Goal: Communication & Community: Answer question/provide support

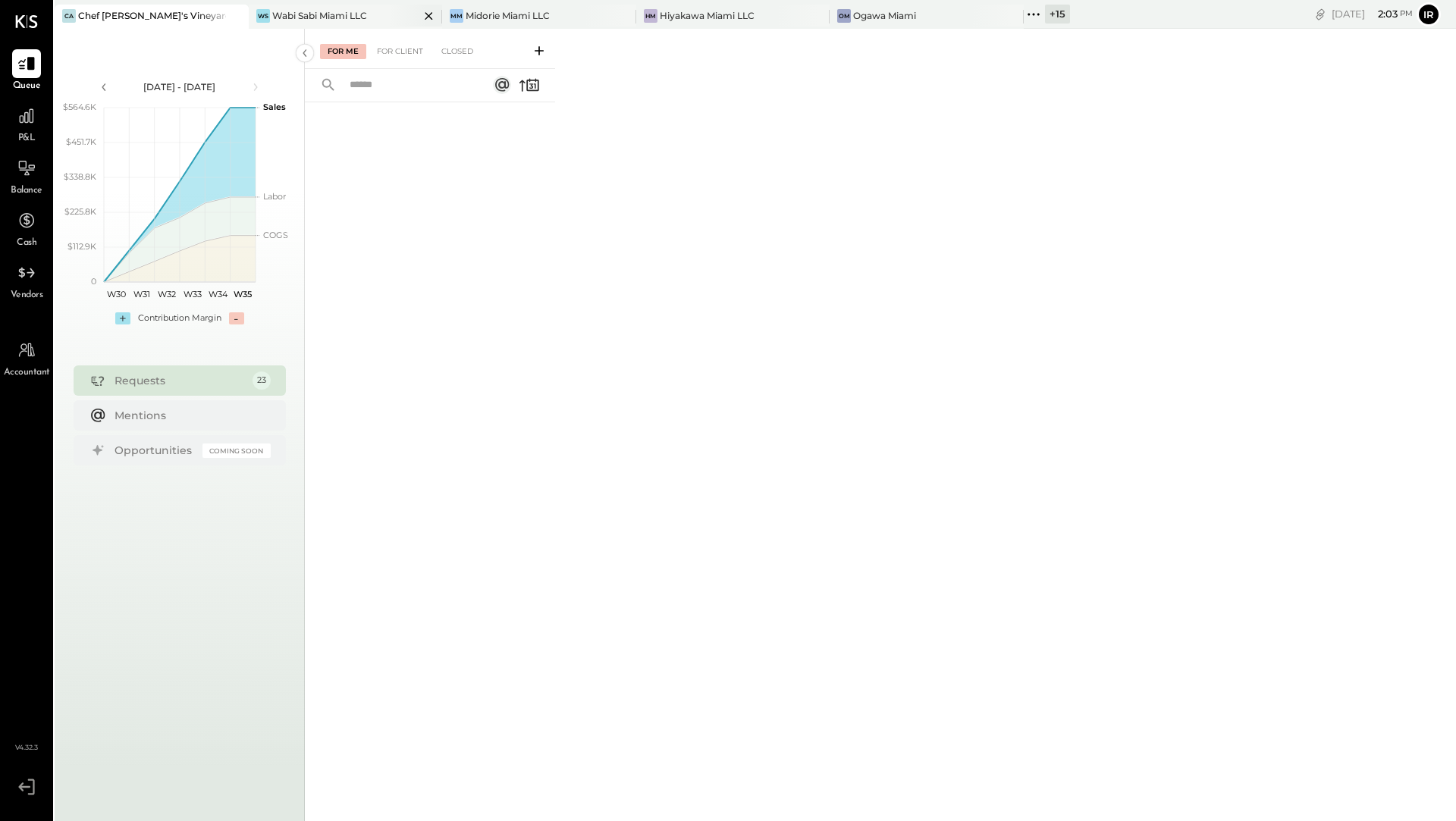
click at [316, 20] on div "Wabi Sabi Miami LLC" at bounding box center [320, 16] width 95 height 13
click at [1045, 15] on div "+ 15" at bounding box center [1058, 14] width 25 height 19
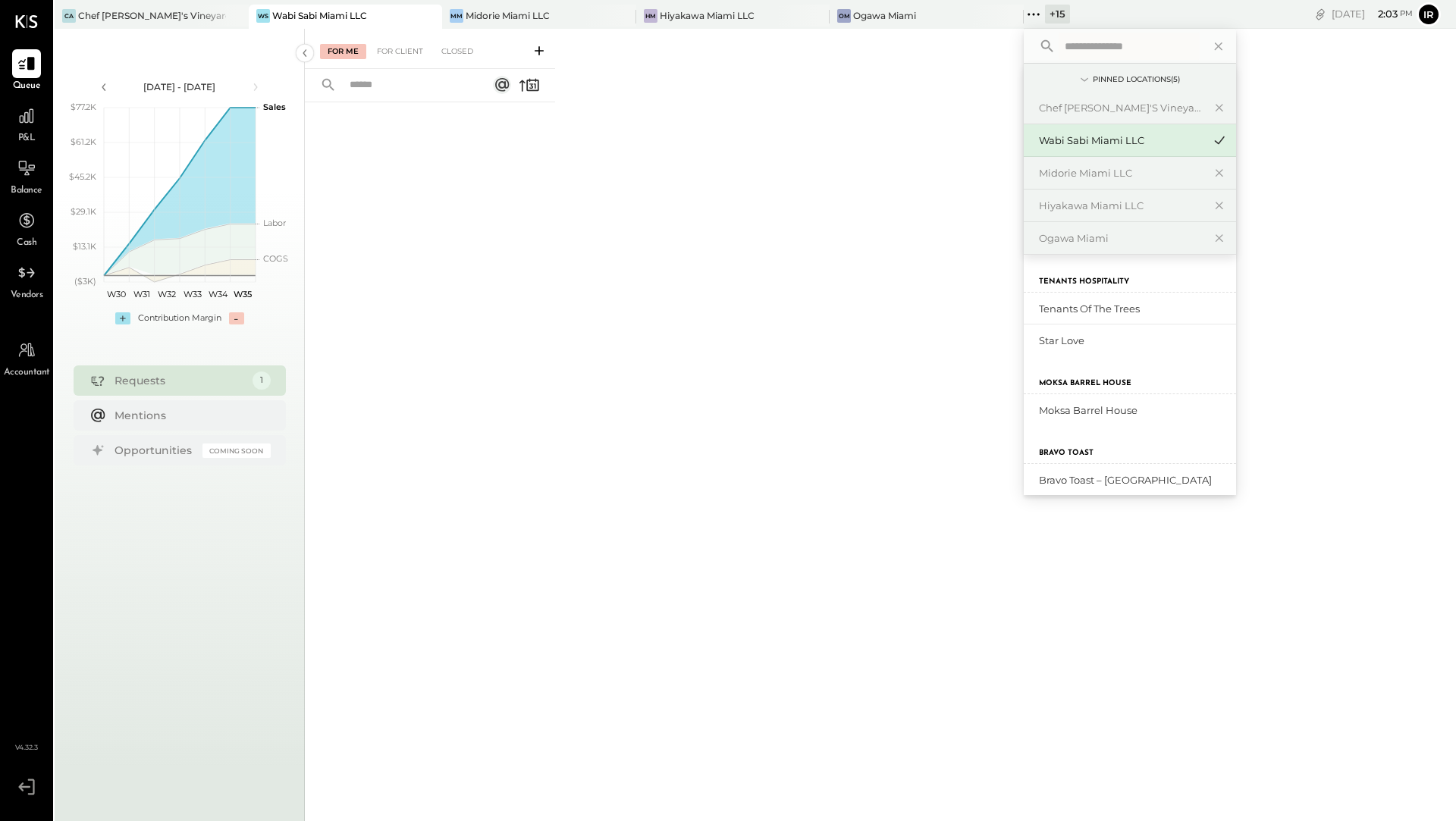
click at [1282, 14] on div "[DATE] 2 : 03 pm Ir User Profile" at bounding box center [1263, 14] width 386 height 29
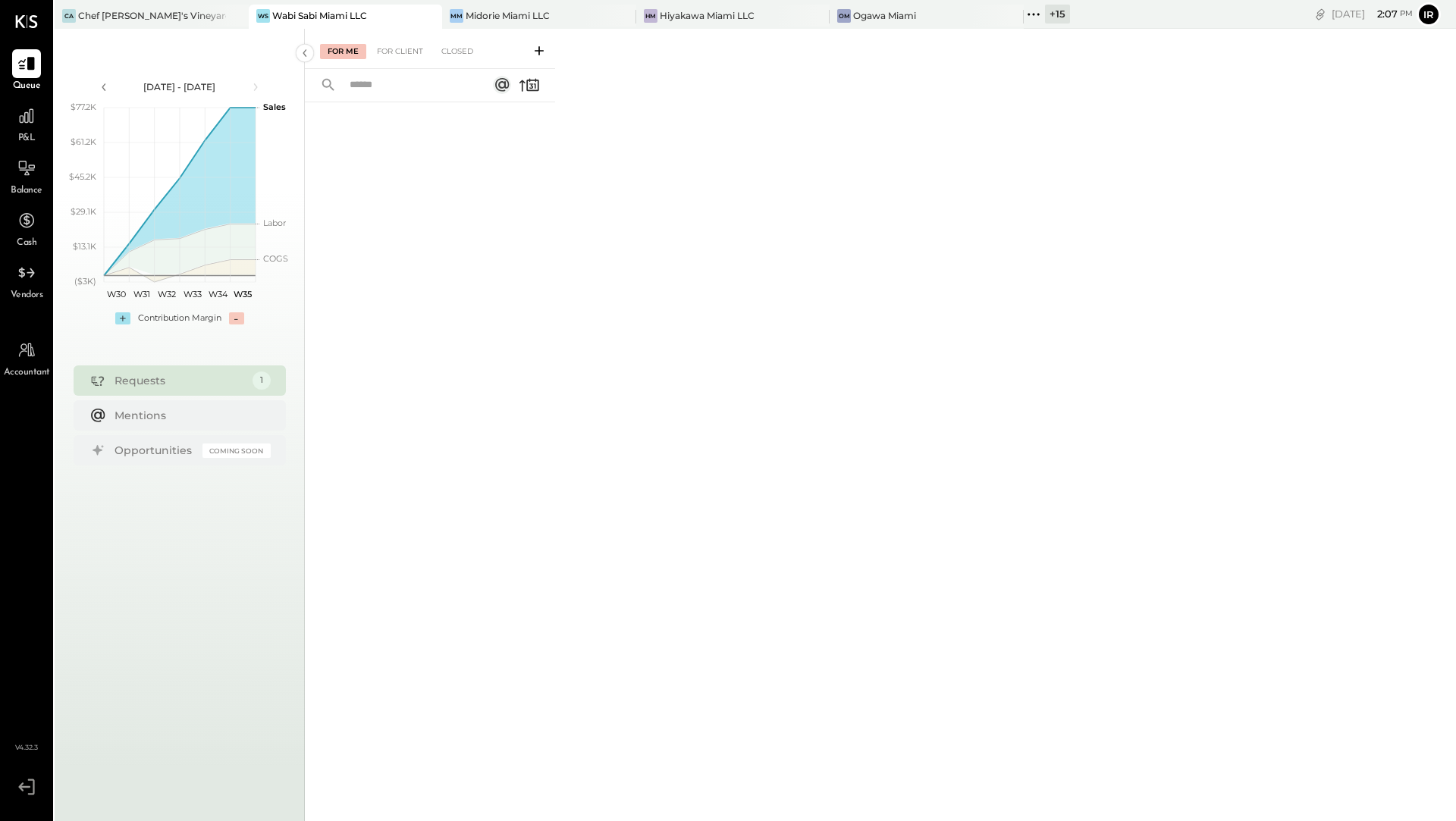
click at [1045, 15] on div "+ 15" at bounding box center [1058, 14] width 25 height 19
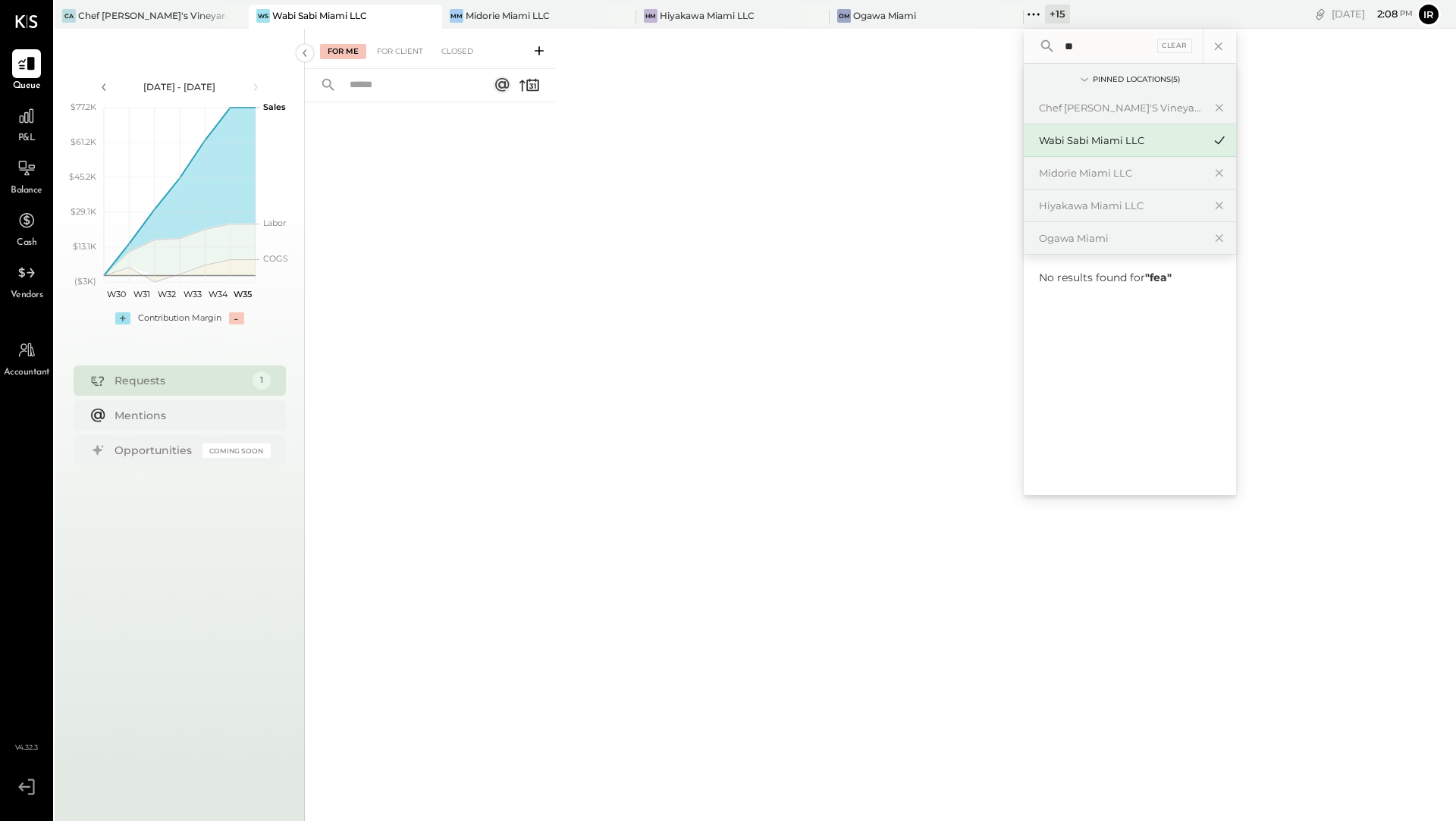
type input "*"
type input "*******"
click at [1135, 315] on div "Osteria La Buca- Melrose" at bounding box center [1130, 309] width 212 height 33
click at [1045, 306] on div "Osteria La Buca- Melrose" at bounding box center [1121, 309] width 164 height 15
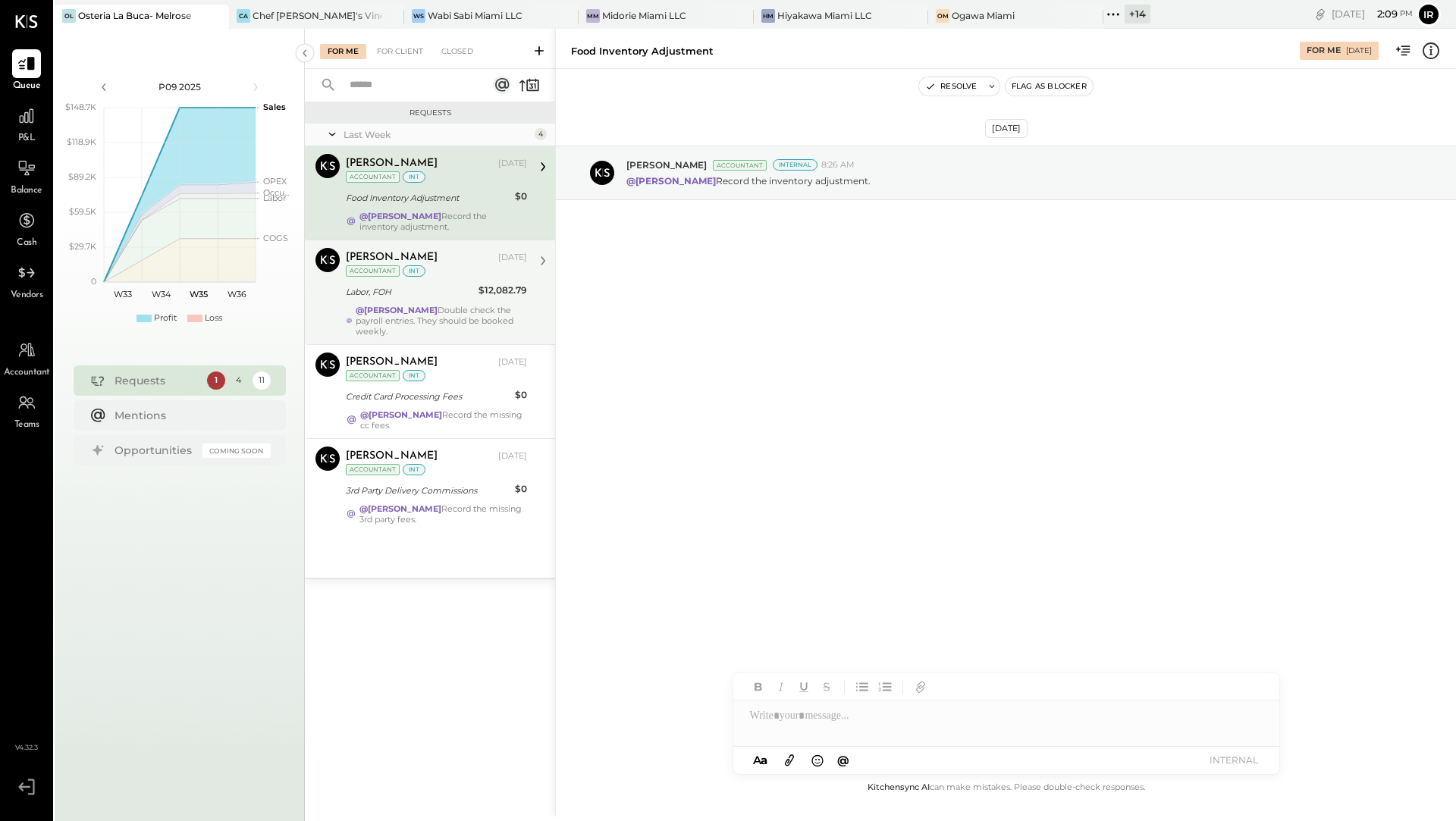
click at [412, 301] on div "[PERSON_NAME] [DATE] Accountant int Labor, FOH $12,082.79 @[PERSON_NAME] Double…" at bounding box center [436, 292] width 181 height 88
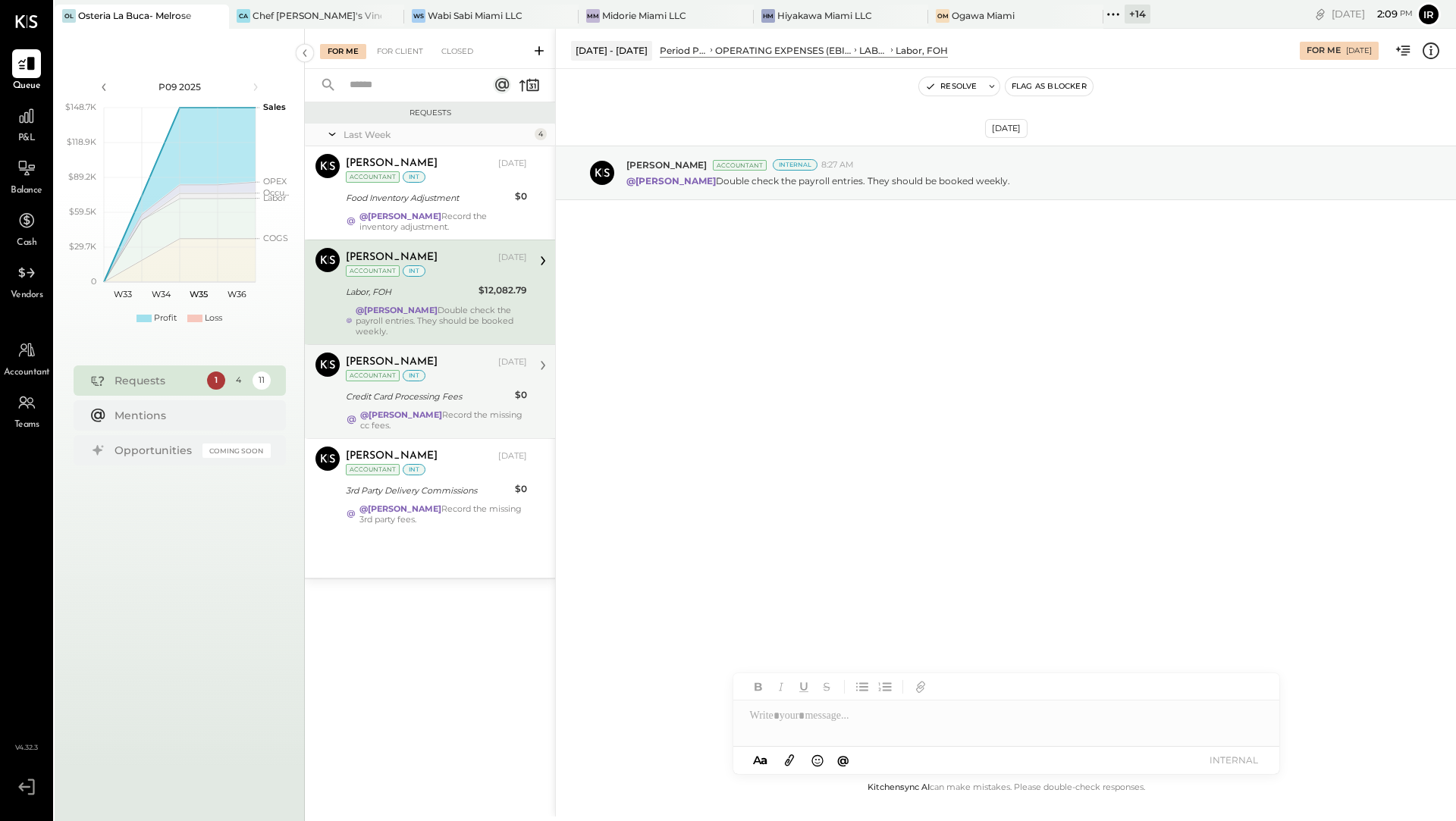
click at [379, 400] on div "Credit Card Processing Fees" at bounding box center [428, 396] width 165 height 15
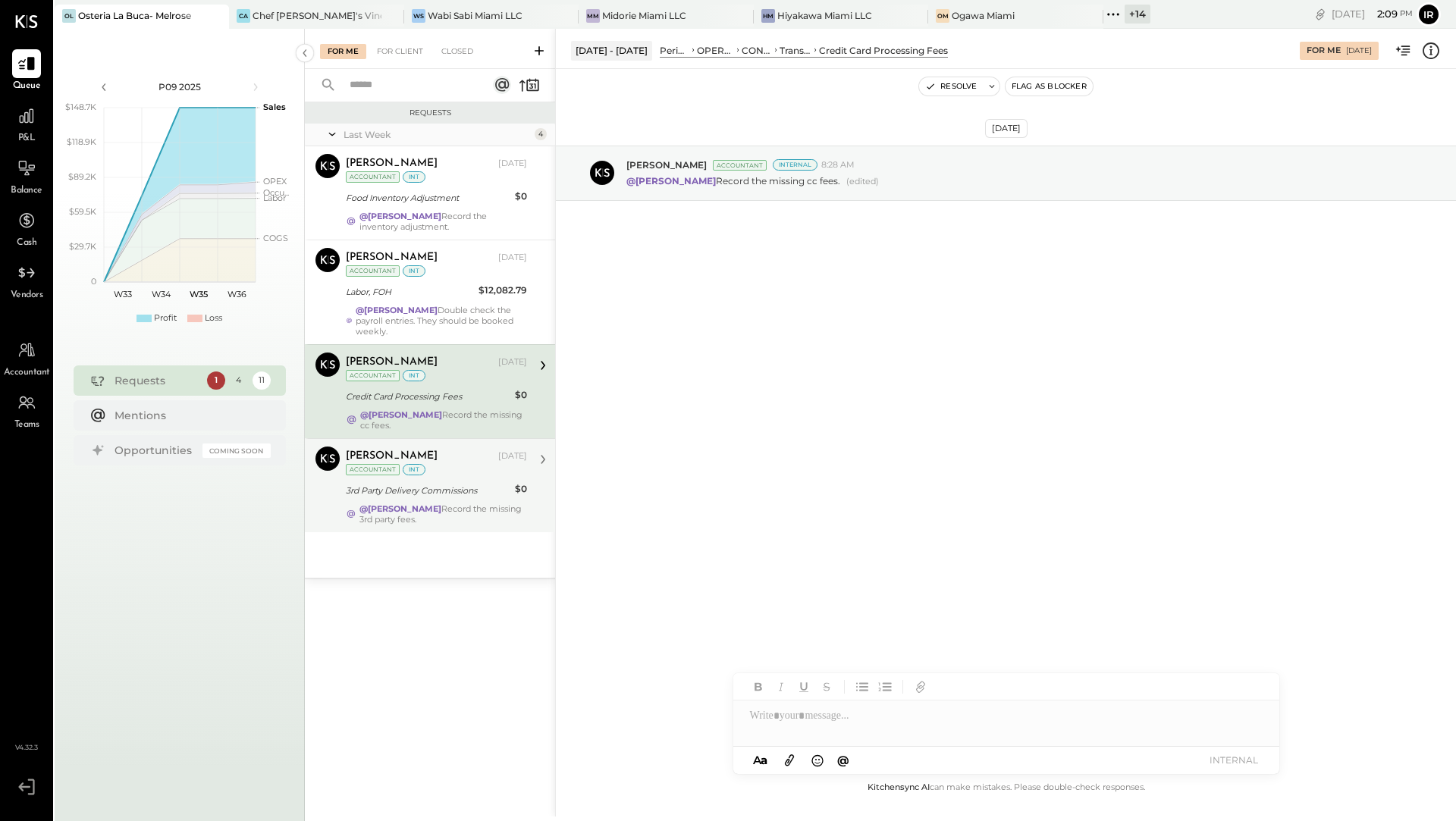
click at [382, 481] on div "3rd Party Delivery Commissions" at bounding box center [428, 490] width 165 height 18
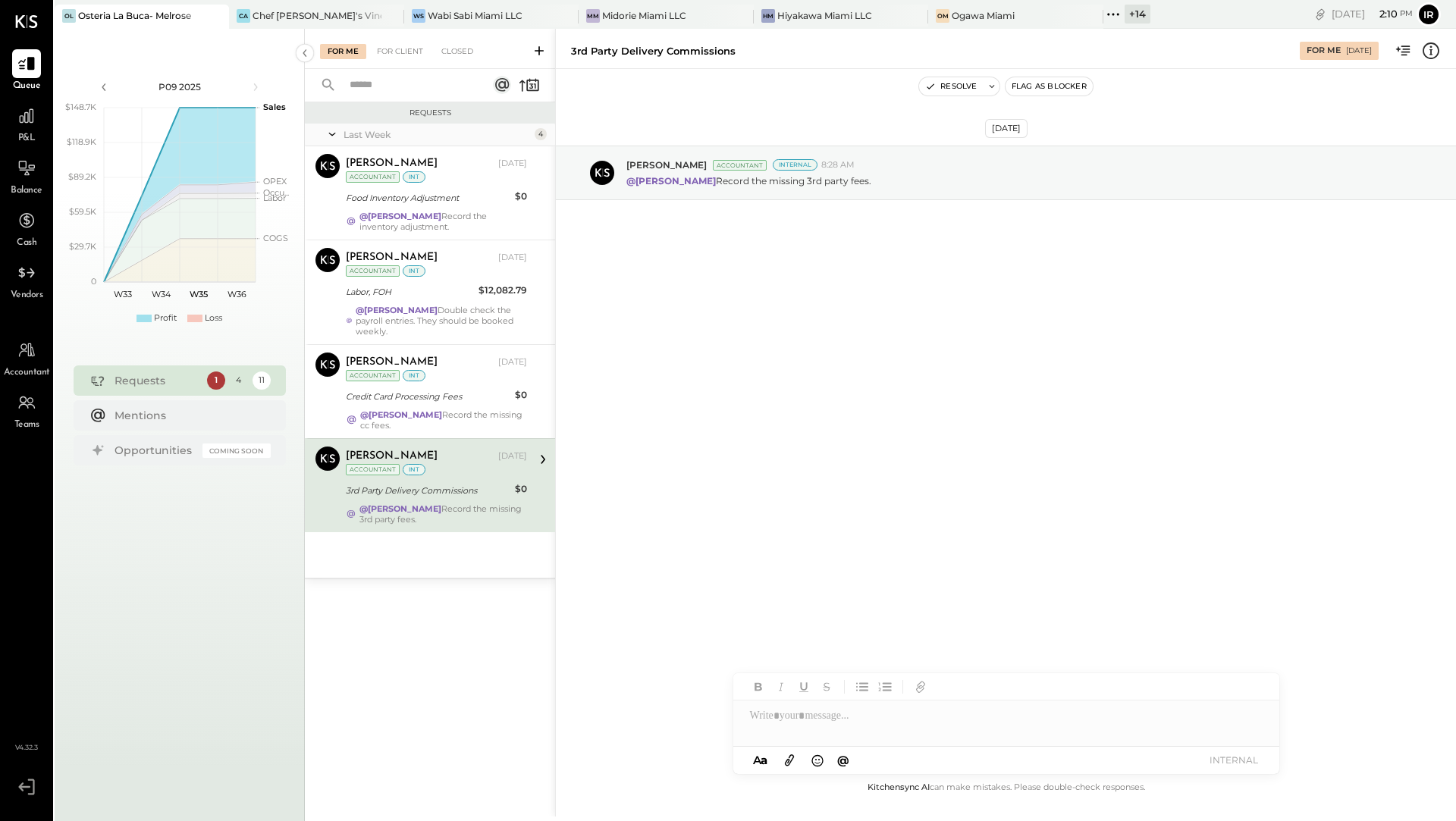
click at [1130, 16] on div "+ 14" at bounding box center [1137, 14] width 25 height 19
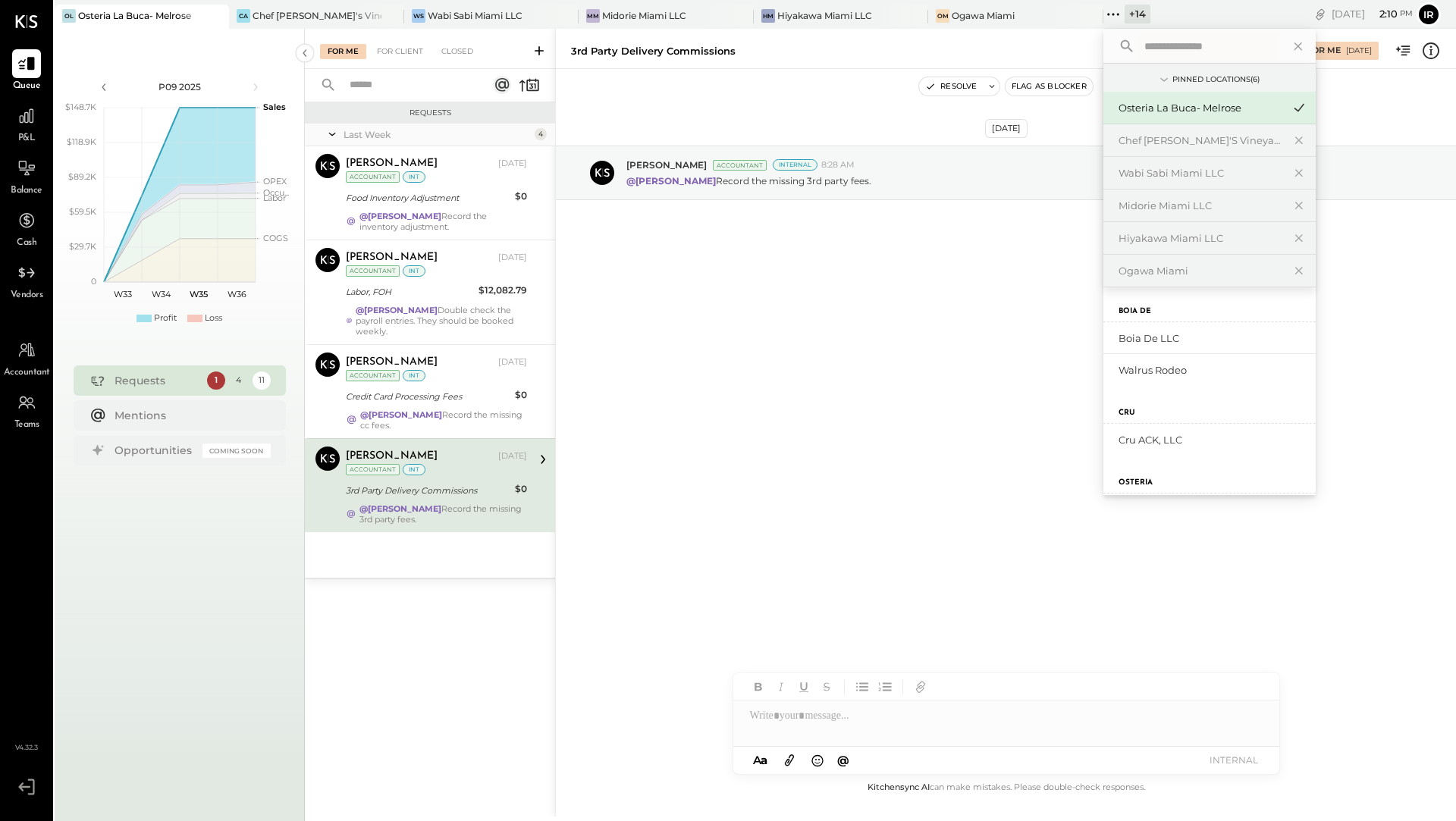
scroll to position [591, 0]
click at [1140, 367] on div "Walrus Rodeo" at bounding box center [1200, 365] width 164 height 15
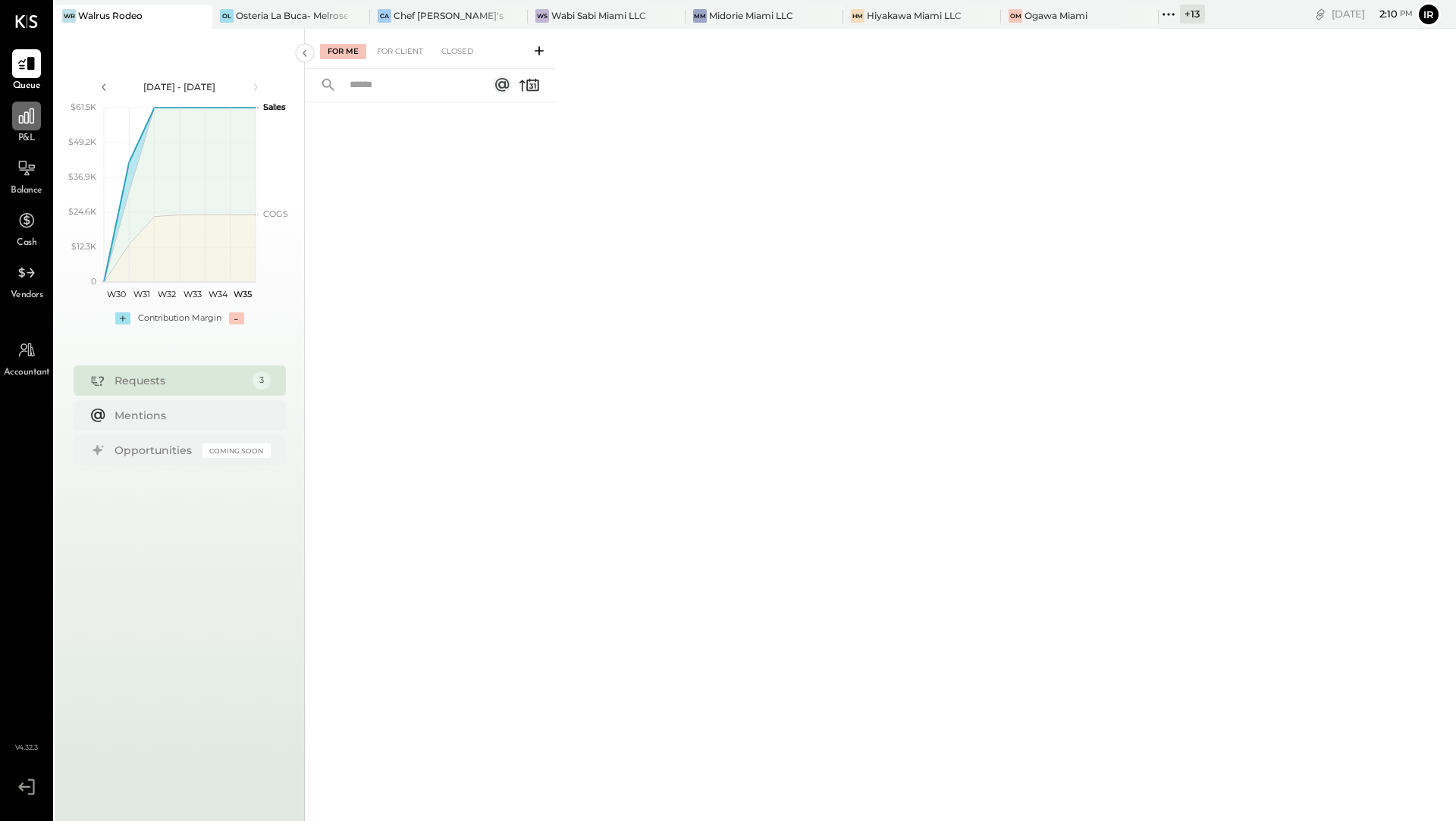
click at [33, 127] on div at bounding box center [26, 116] width 29 height 29
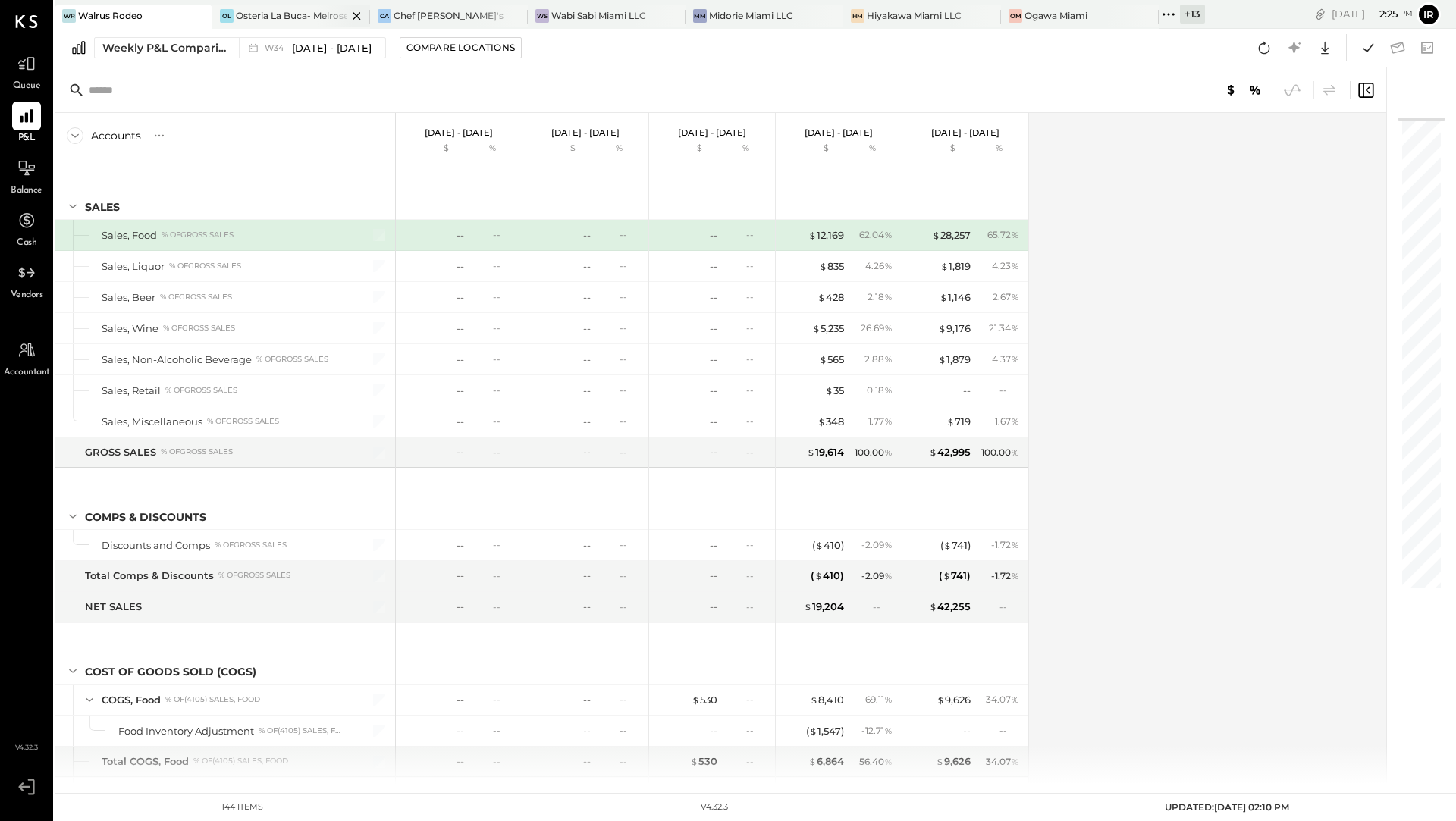
click at [291, 16] on div "Osteria La Buca- Melrose" at bounding box center [292, 16] width 111 height 13
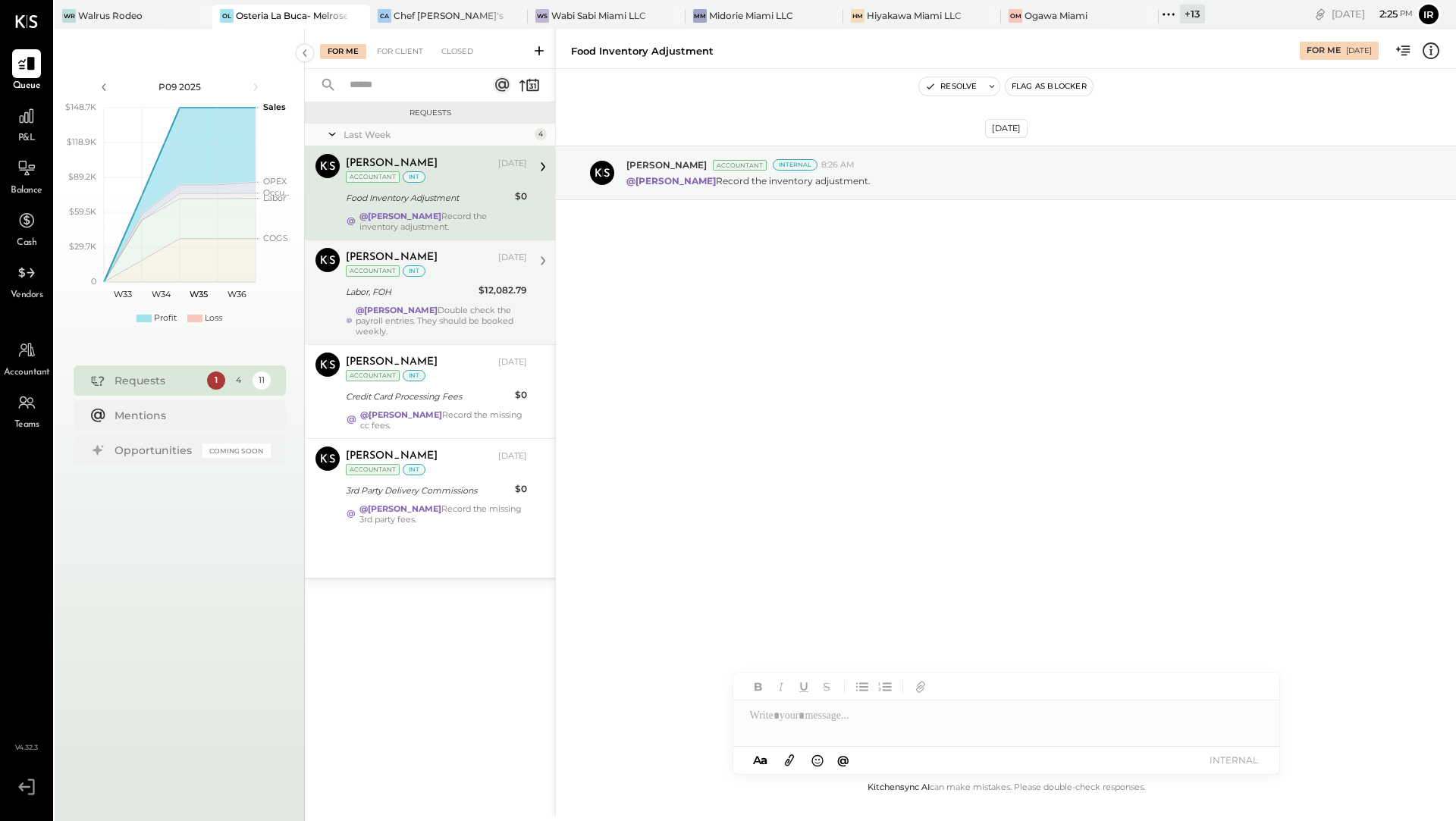
click at [426, 311] on strong "@[PERSON_NAME]" at bounding box center [397, 310] width 82 height 11
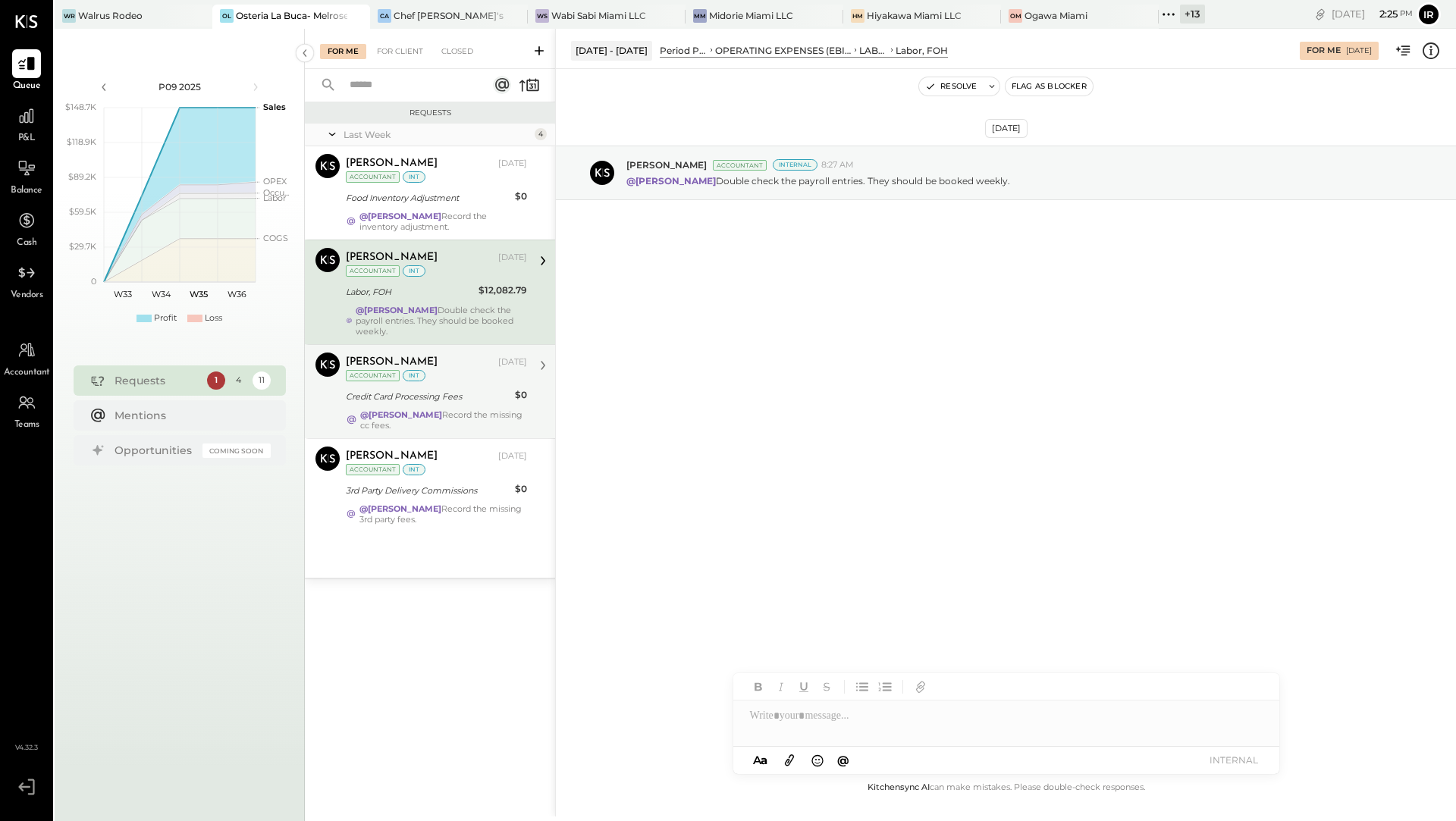
click at [407, 401] on div "Credit Card Processing Fees" at bounding box center [428, 397] width 165 height 18
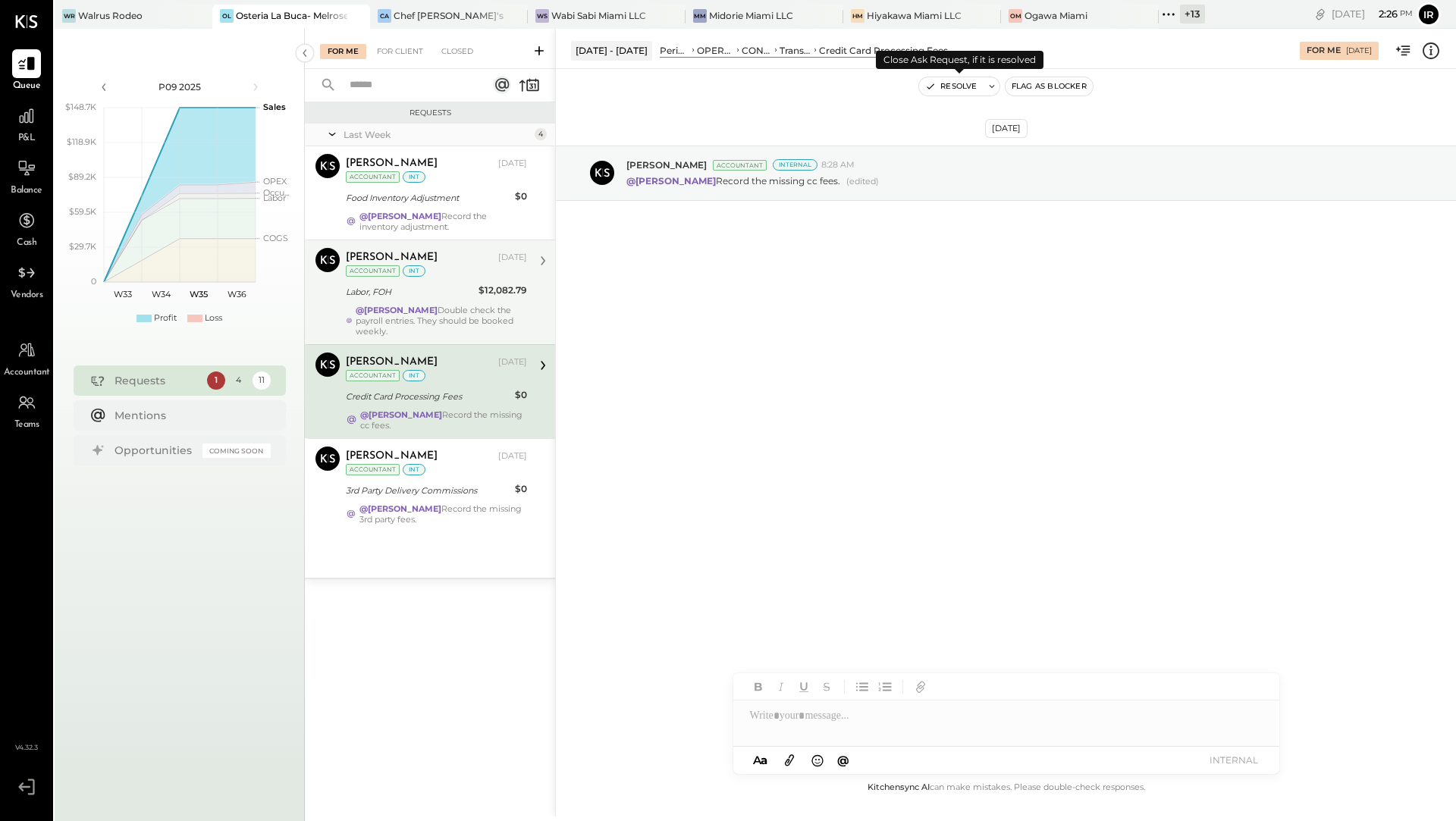
click at [951, 86] on button "Resolve" at bounding box center [951, 86] width 64 height 18
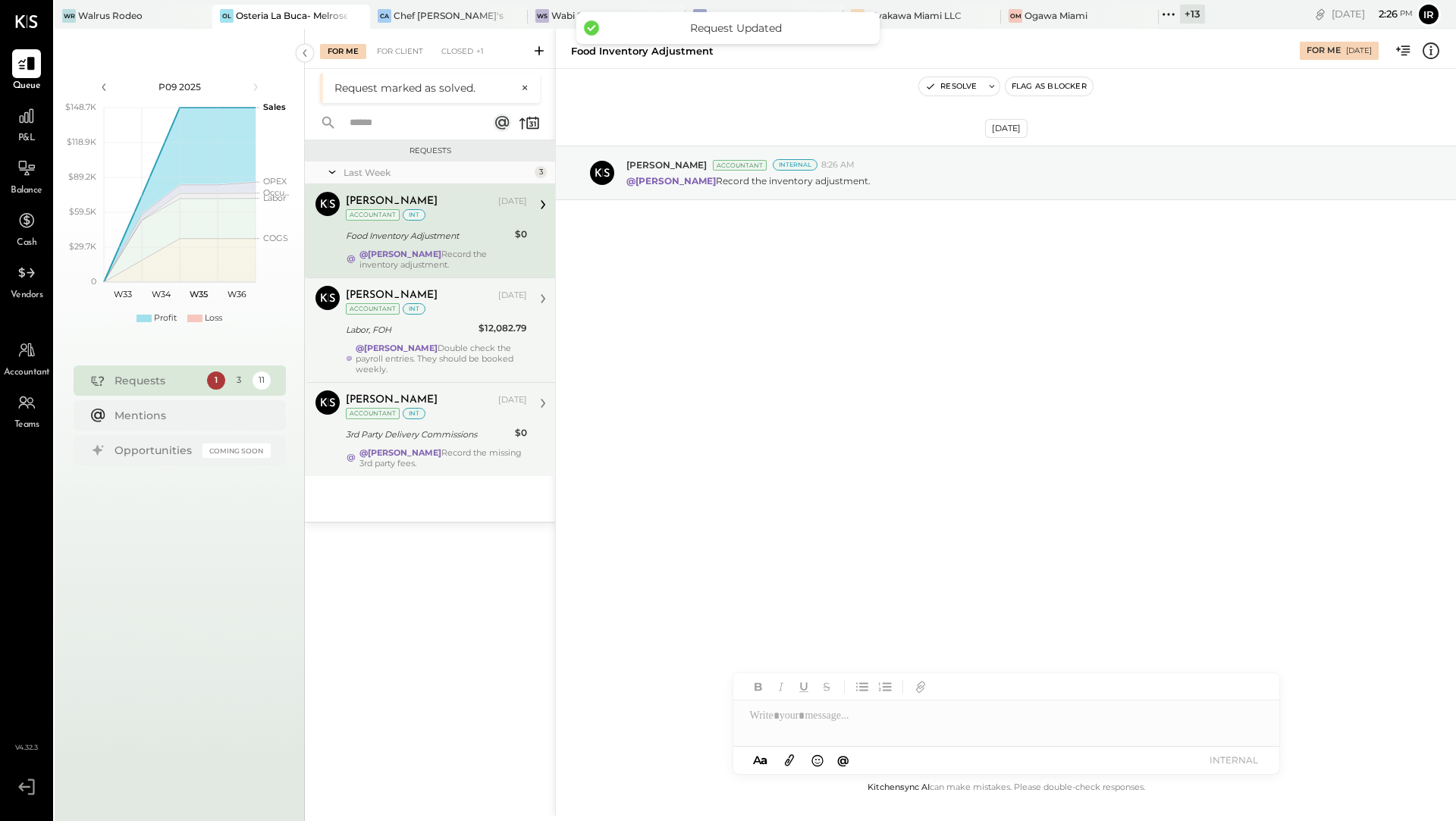
click at [400, 416] on div "[PERSON_NAME] [DATE] Accountant int" at bounding box center [436, 406] width 181 height 31
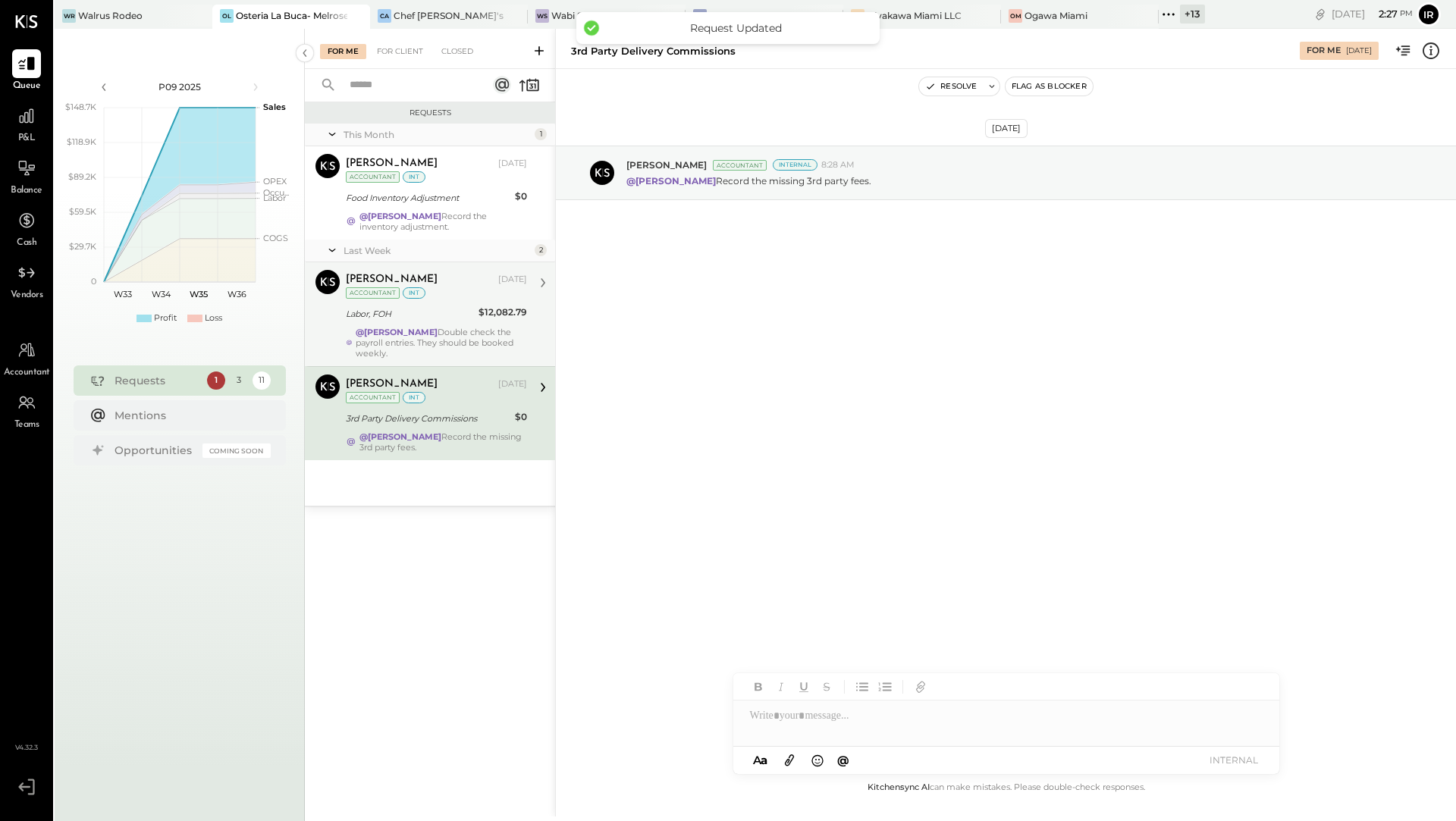
click at [366, 306] on div "Labor, FOH" at bounding box center [410, 314] width 128 height 15
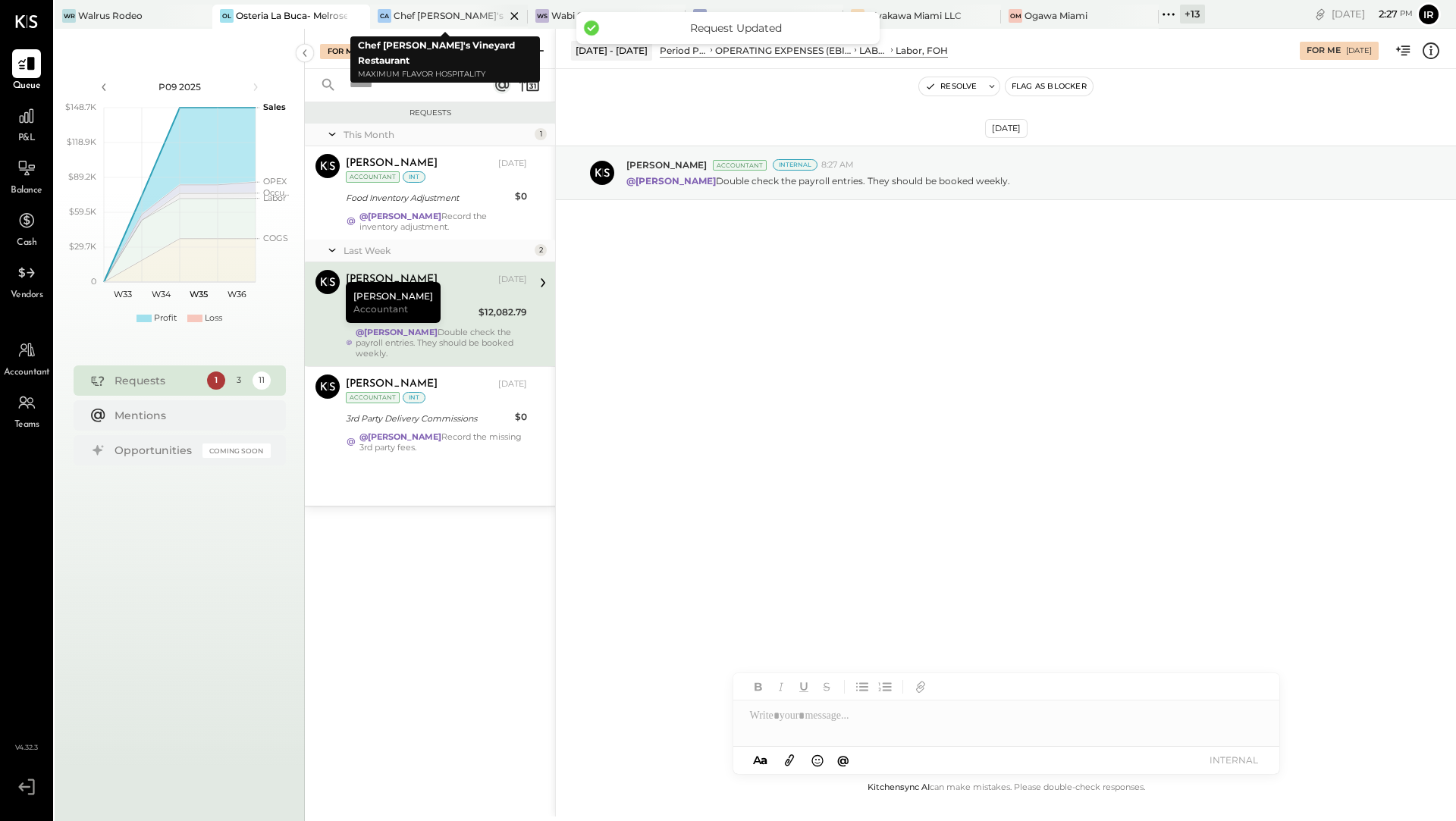
click at [398, 15] on div "Chef [PERSON_NAME]'s Vineyard Restaurant" at bounding box center [449, 16] width 111 height 13
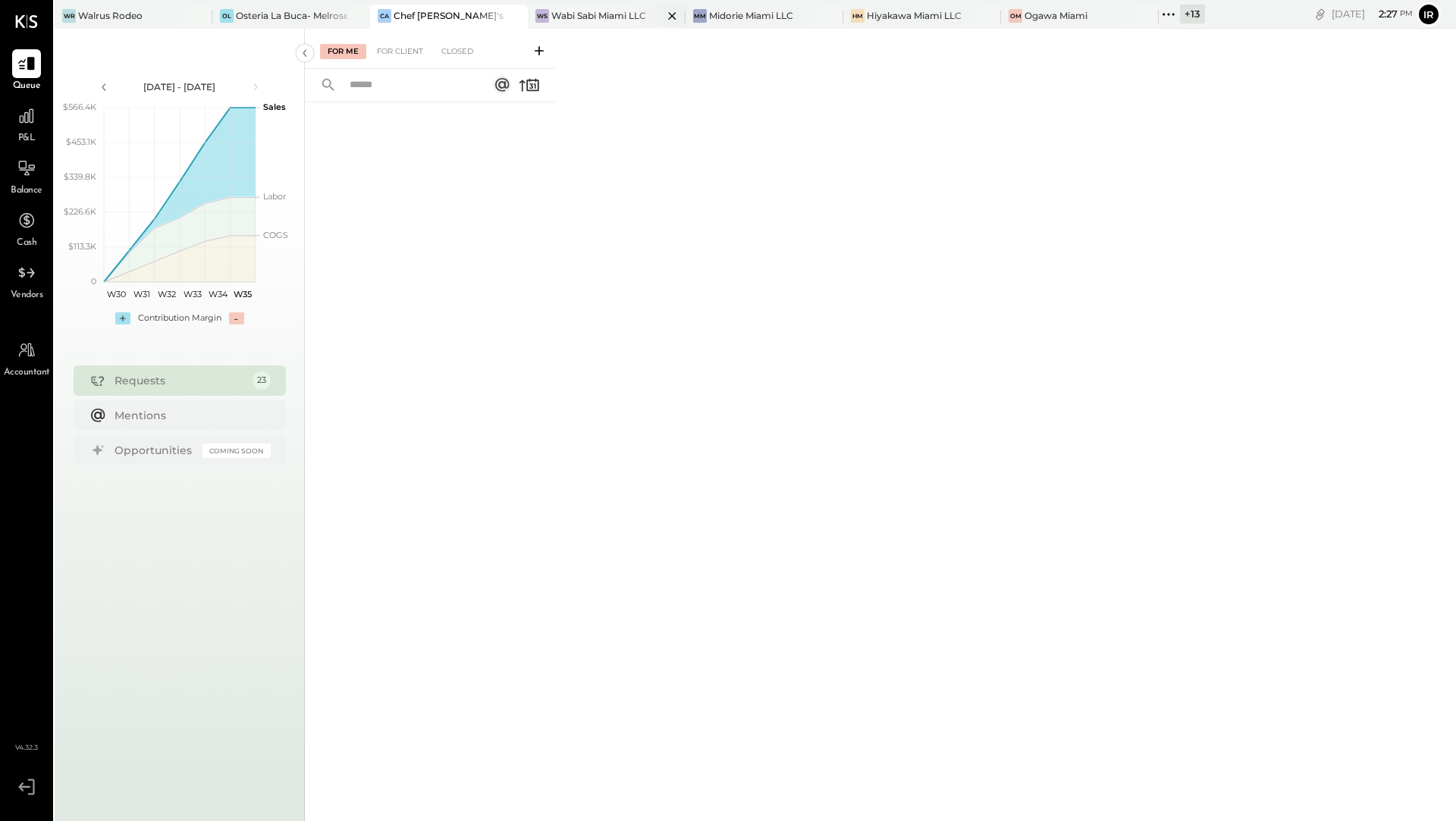
click at [615, 19] on div "Wabi Sabi Miami LLC" at bounding box center [598, 16] width 95 height 13
click at [765, 16] on div "Midorie Miami LLC" at bounding box center [751, 16] width 84 height 13
click at [904, 18] on div "Hiyakawa Miami LLC" at bounding box center [914, 16] width 95 height 13
click at [1038, 18] on div "Ogawa Miami" at bounding box center [1056, 16] width 63 height 13
click at [291, 7] on div "OL Osteria La Buca- [GEOGRAPHIC_DATA]" at bounding box center [291, 17] width 157 height 25
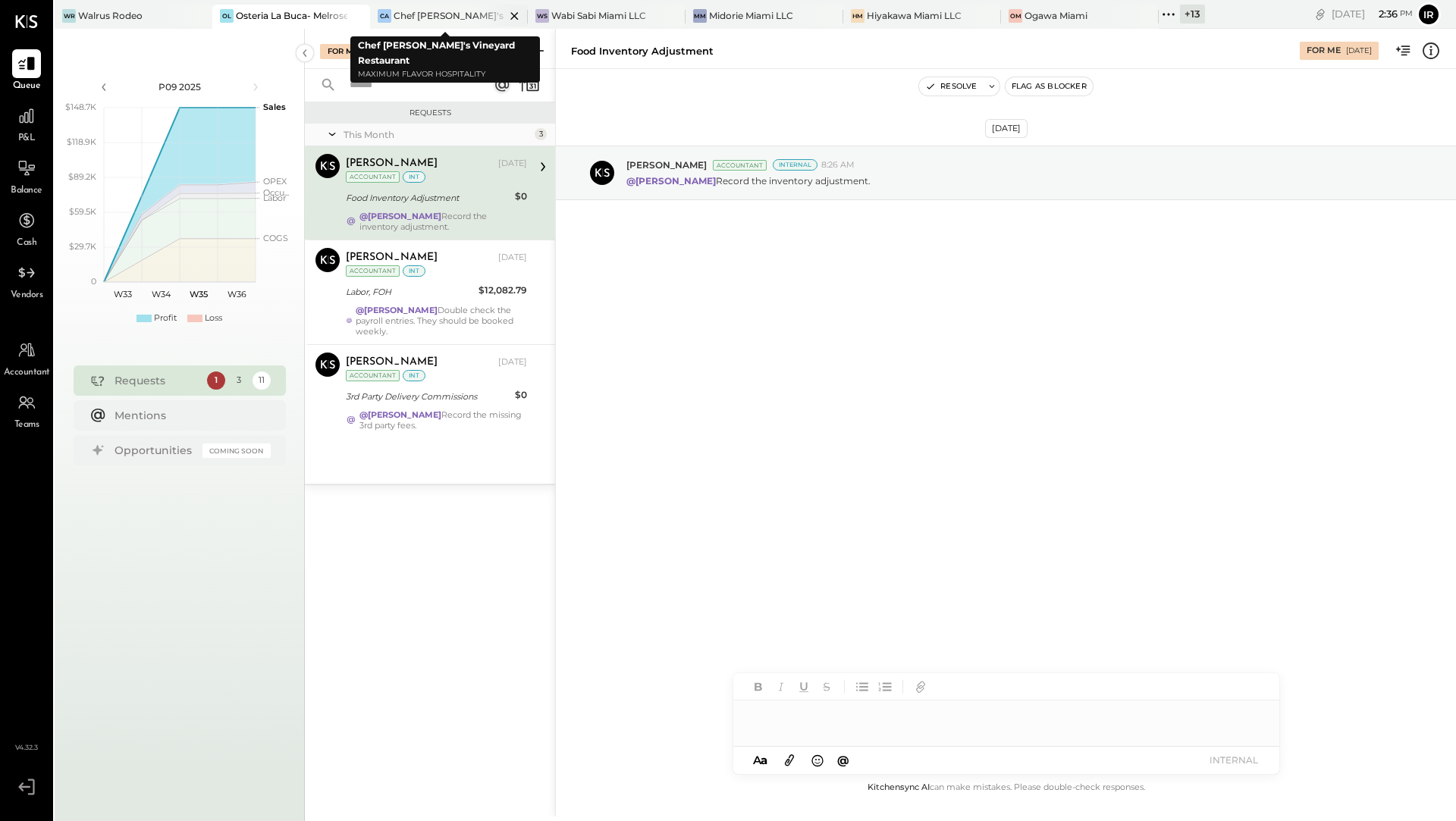
click at [409, 20] on div "Chef [PERSON_NAME]'s Vineyard Restaurant" at bounding box center [449, 16] width 111 height 13
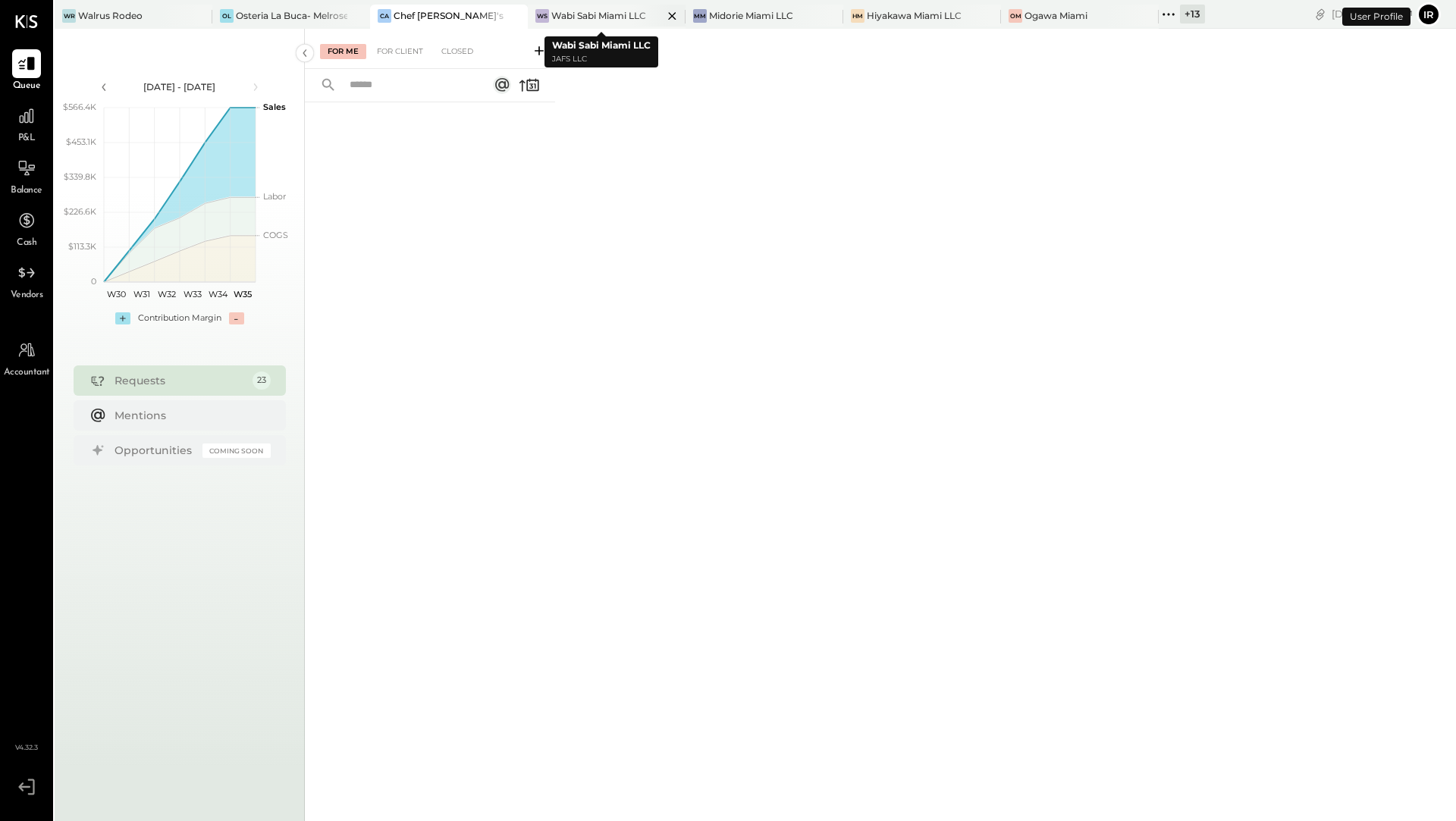
click at [585, 12] on div "Wabi Sabi Miami LLC" at bounding box center [598, 16] width 95 height 13
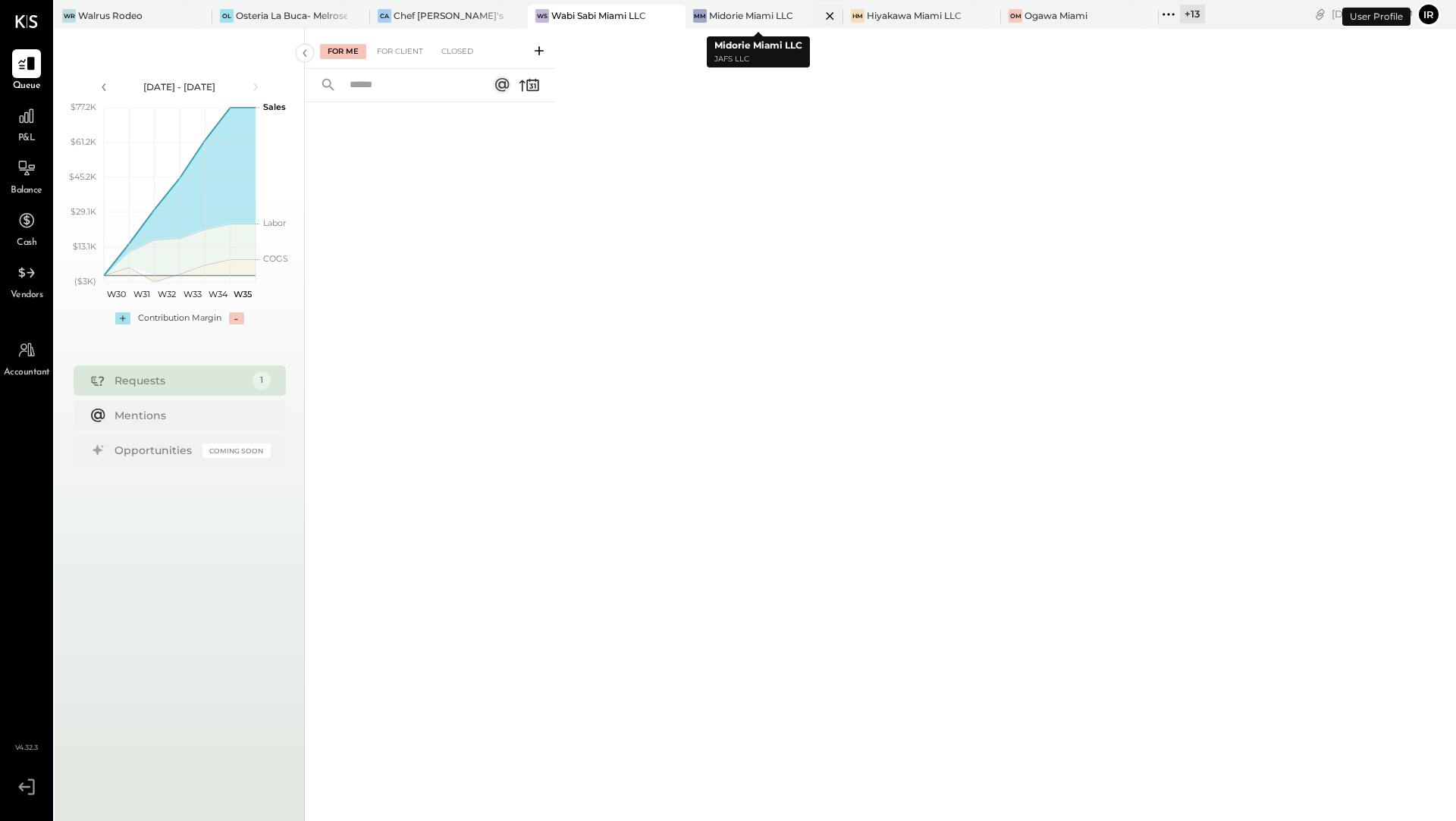
click at [709, 16] on div "Midorie Miami LLC" at bounding box center [751, 16] width 84 height 13
click at [879, 14] on div "Hiyakawa Miami LLC" at bounding box center [914, 16] width 95 height 13
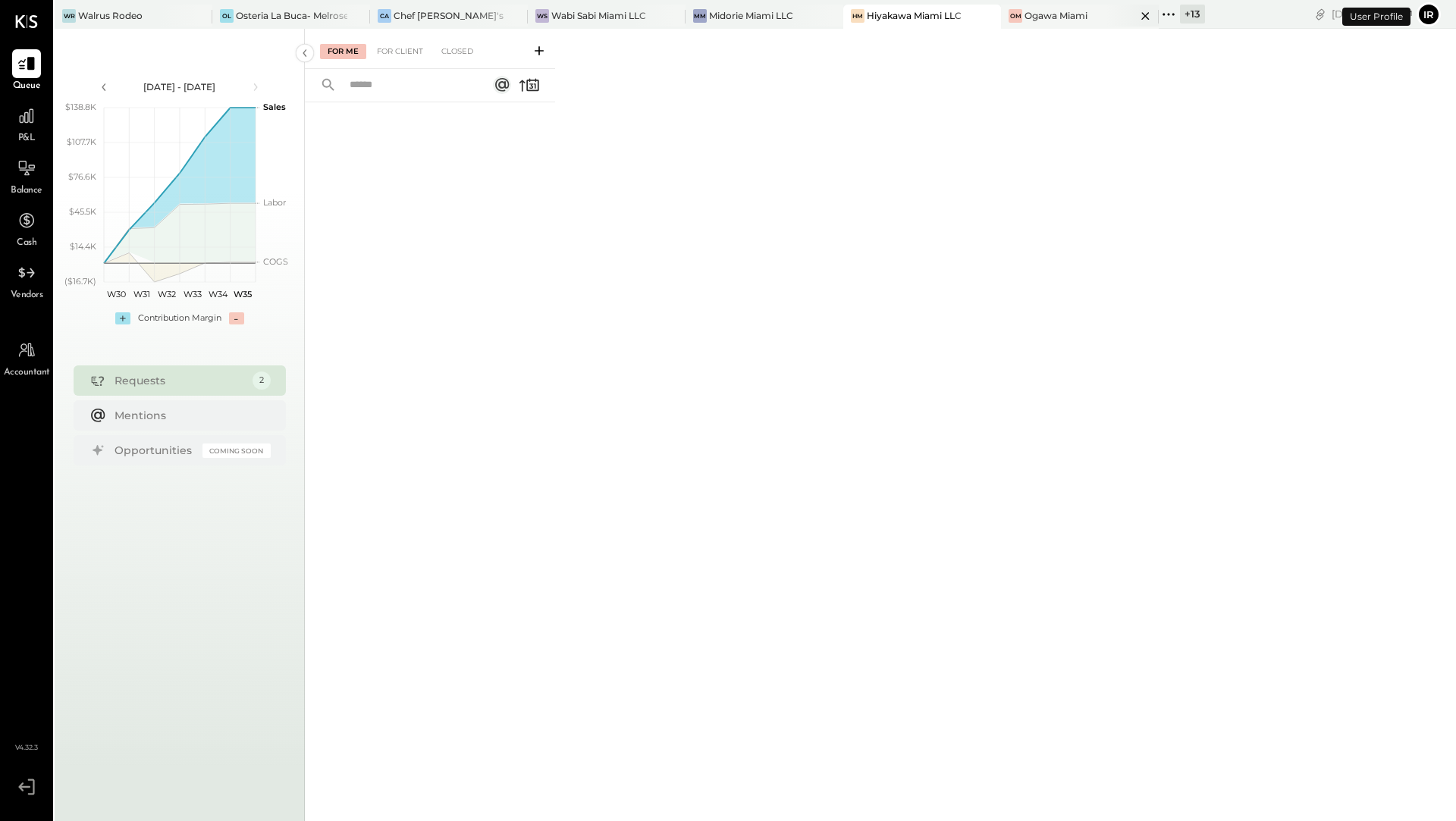
click at [1044, 18] on div "Ogawa Miami" at bounding box center [1056, 16] width 63 height 13
click at [1172, 14] on icon at bounding box center [1173, 14] width 2 height 2
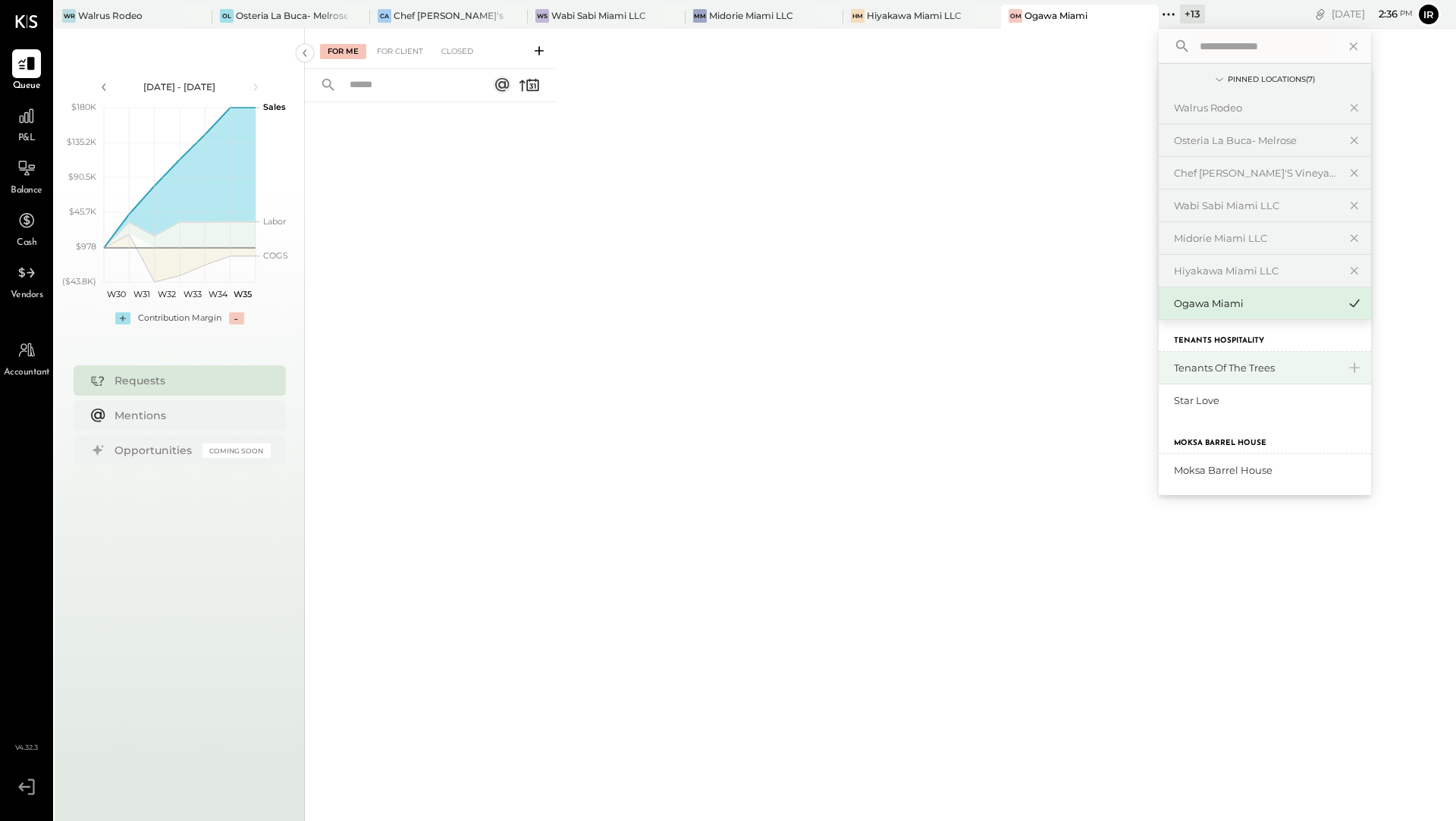
scroll to position [7, 0]
click at [1181, 370] on div "Tenants of the Trees" at bounding box center [1256, 367] width 164 height 15
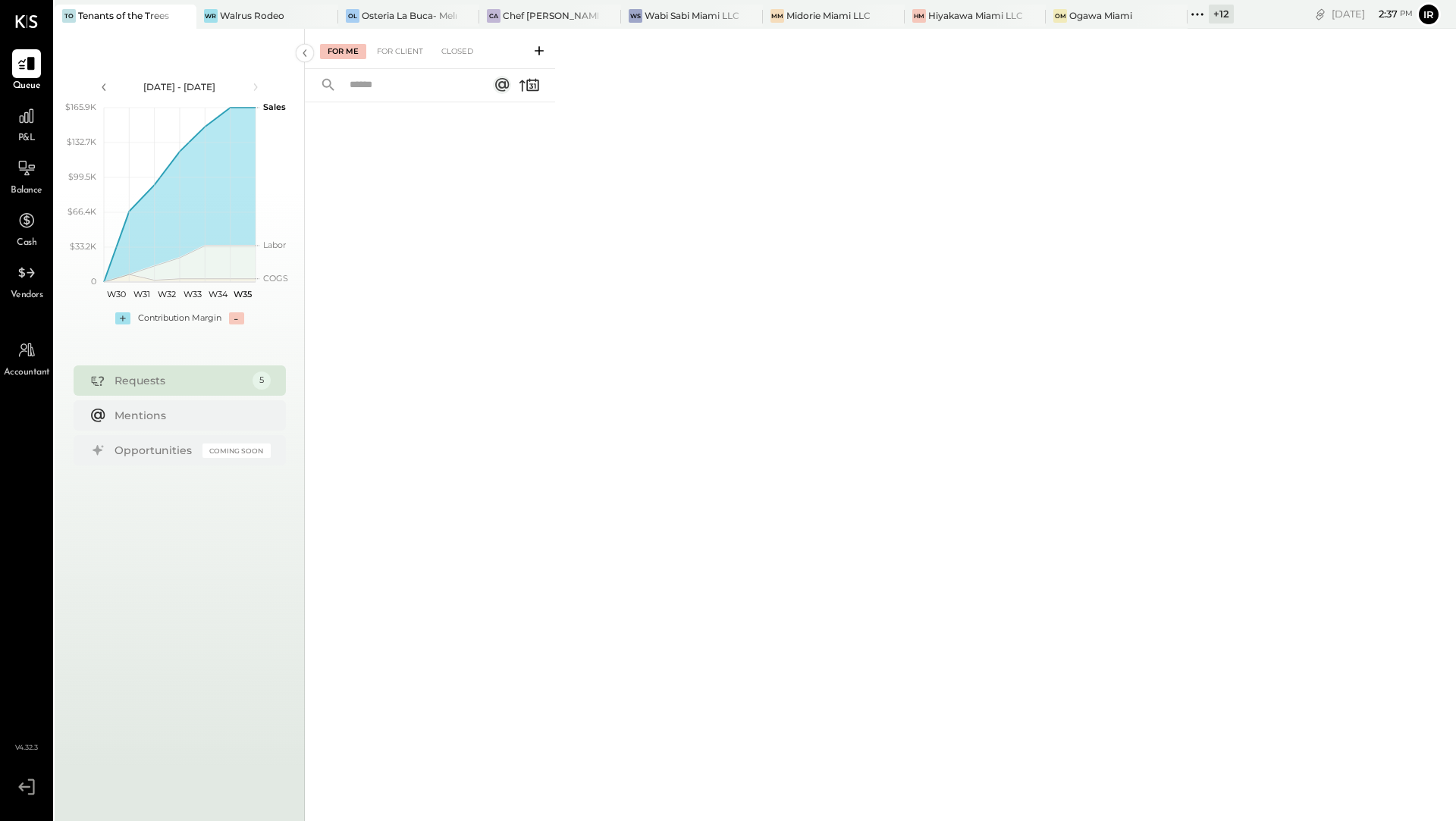
click at [1211, 16] on div "+ 12" at bounding box center [1221, 14] width 25 height 19
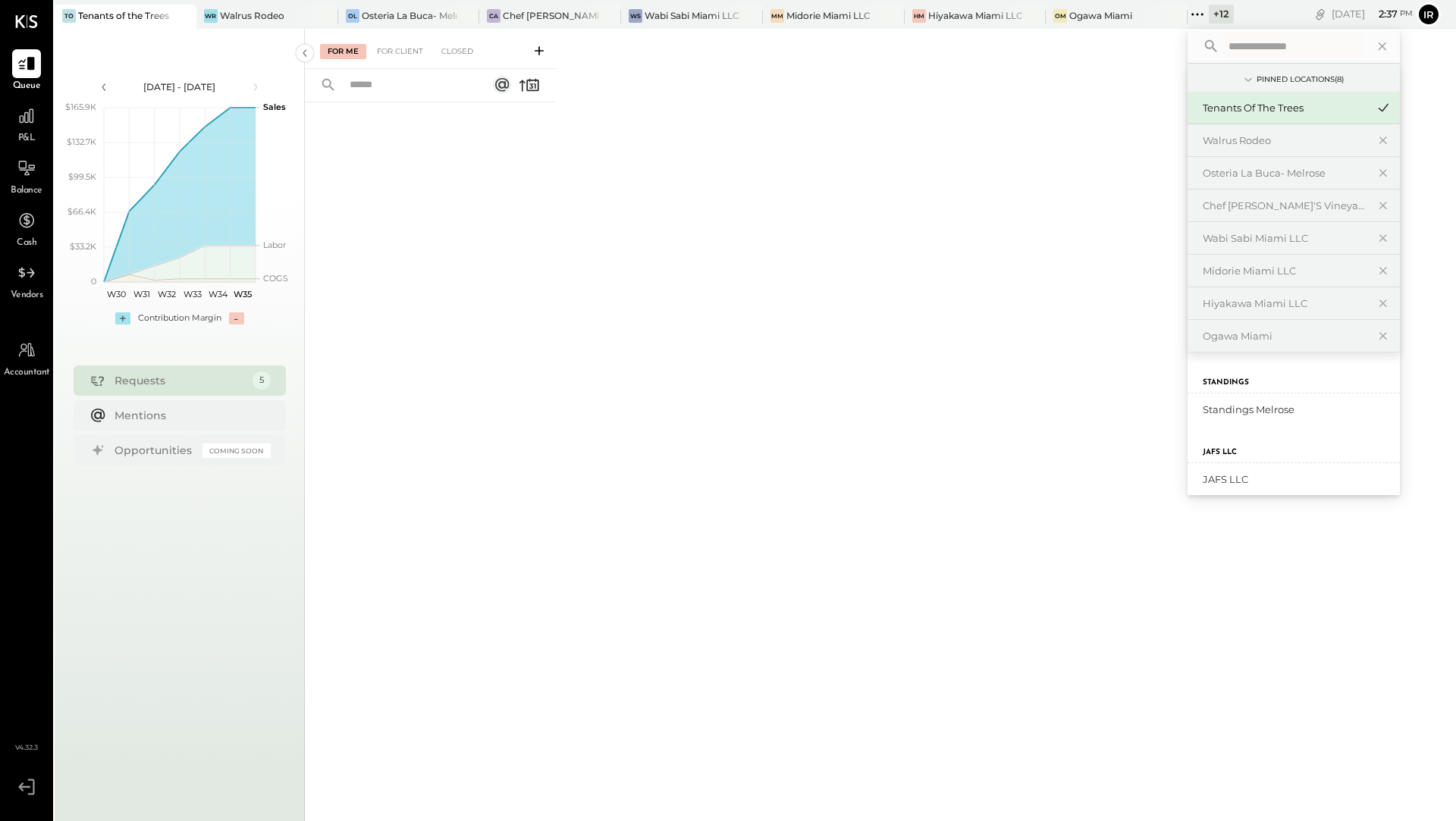
scroll to position [343, 0]
click at [1229, 404] on div "Standings Melrose" at bounding box center [1285, 406] width 164 height 15
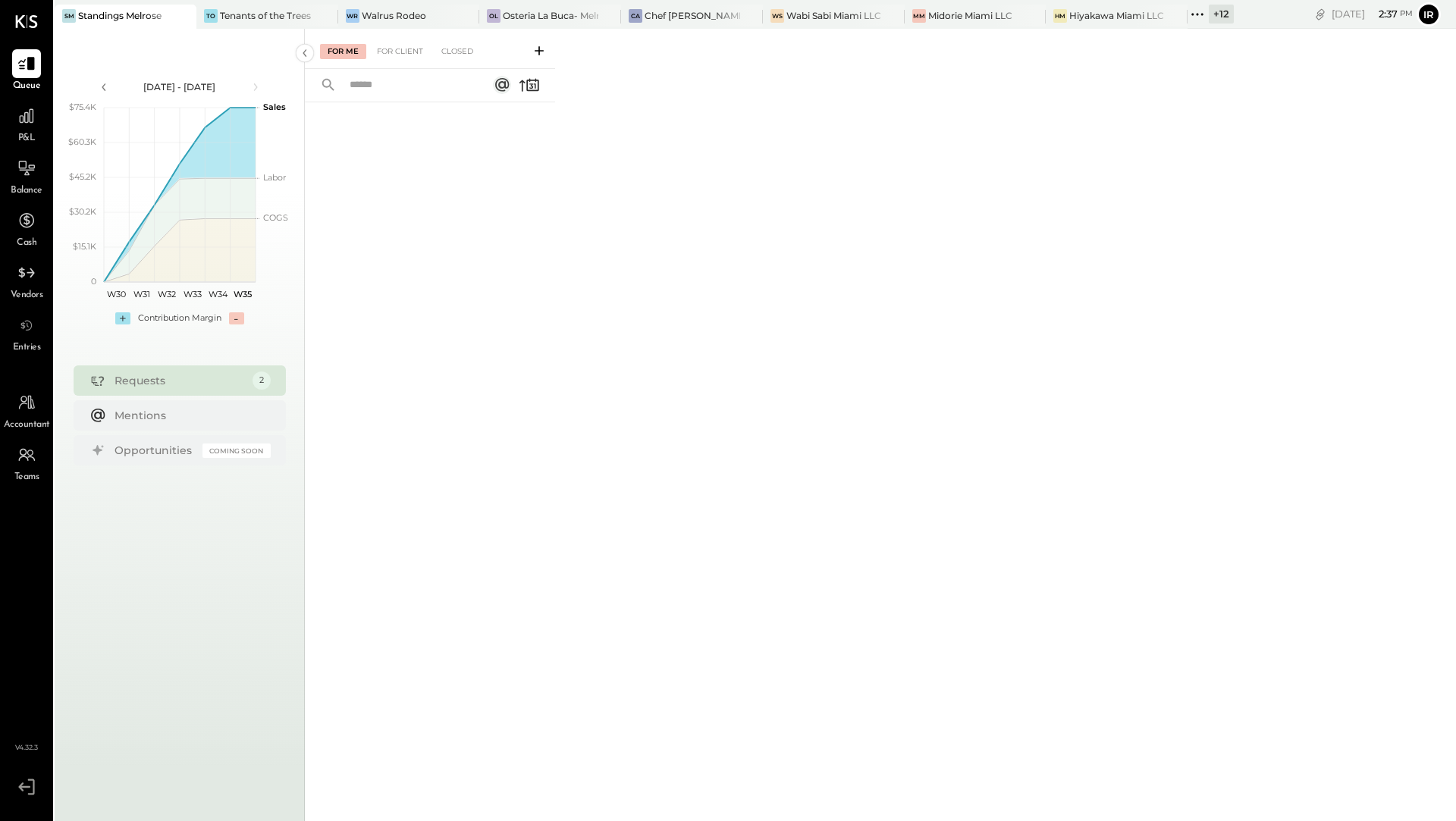
click at [1218, 16] on div "+ 12" at bounding box center [1221, 14] width 25 height 19
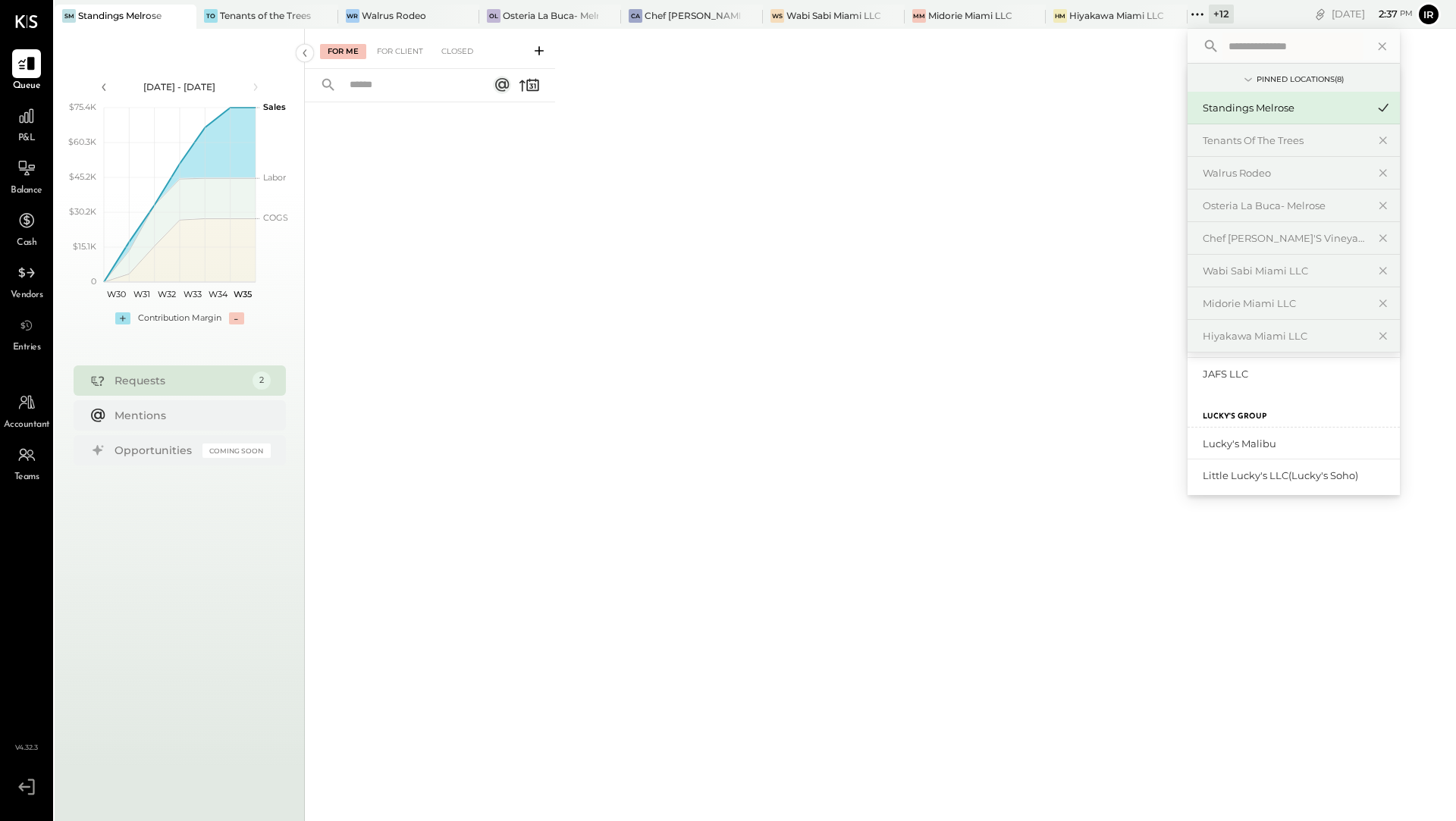
scroll to position [234, 0]
click at [1233, 365] on div "JAFS LLC" at bounding box center [1293, 374] width 212 height 32
click at [1230, 381] on div "JAFS LLC" at bounding box center [1293, 374] width 212 height 32
click at [1231, 441] on div "JAFS LLC" at bounding box center [1285, 439] width 164 height 15
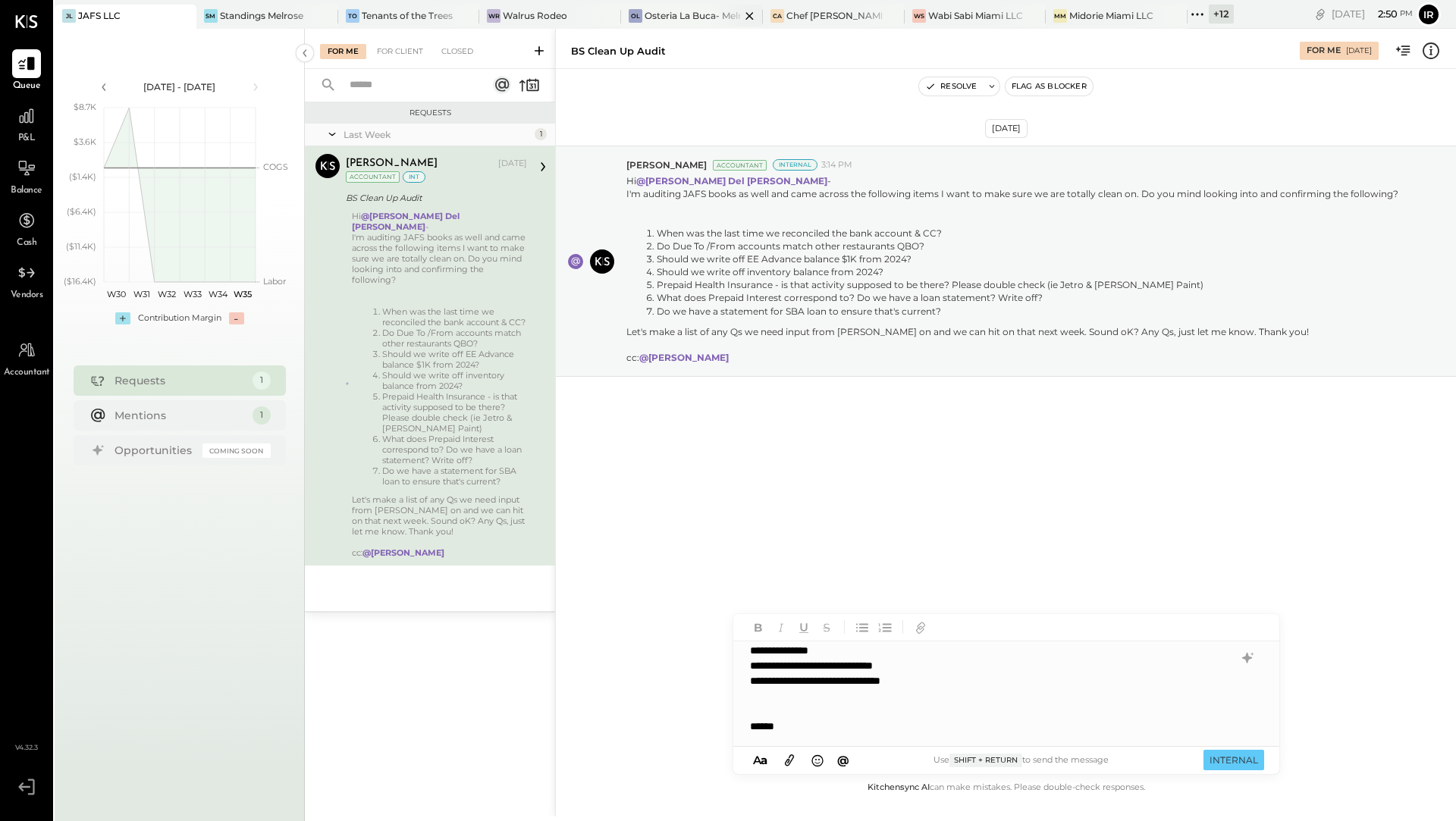
scroll to position [82, 0]
click at [846, 764] on span "@" at bounding box center [843, 760] width 12 height 15
click at [844, 573] on input "text" at bounding box center [858, 574] width 162 height 23
type input "****"
click at [843, 695] on div "JS [PERSON_NAME]" at bounding box center [858, 683] width 174 height 30
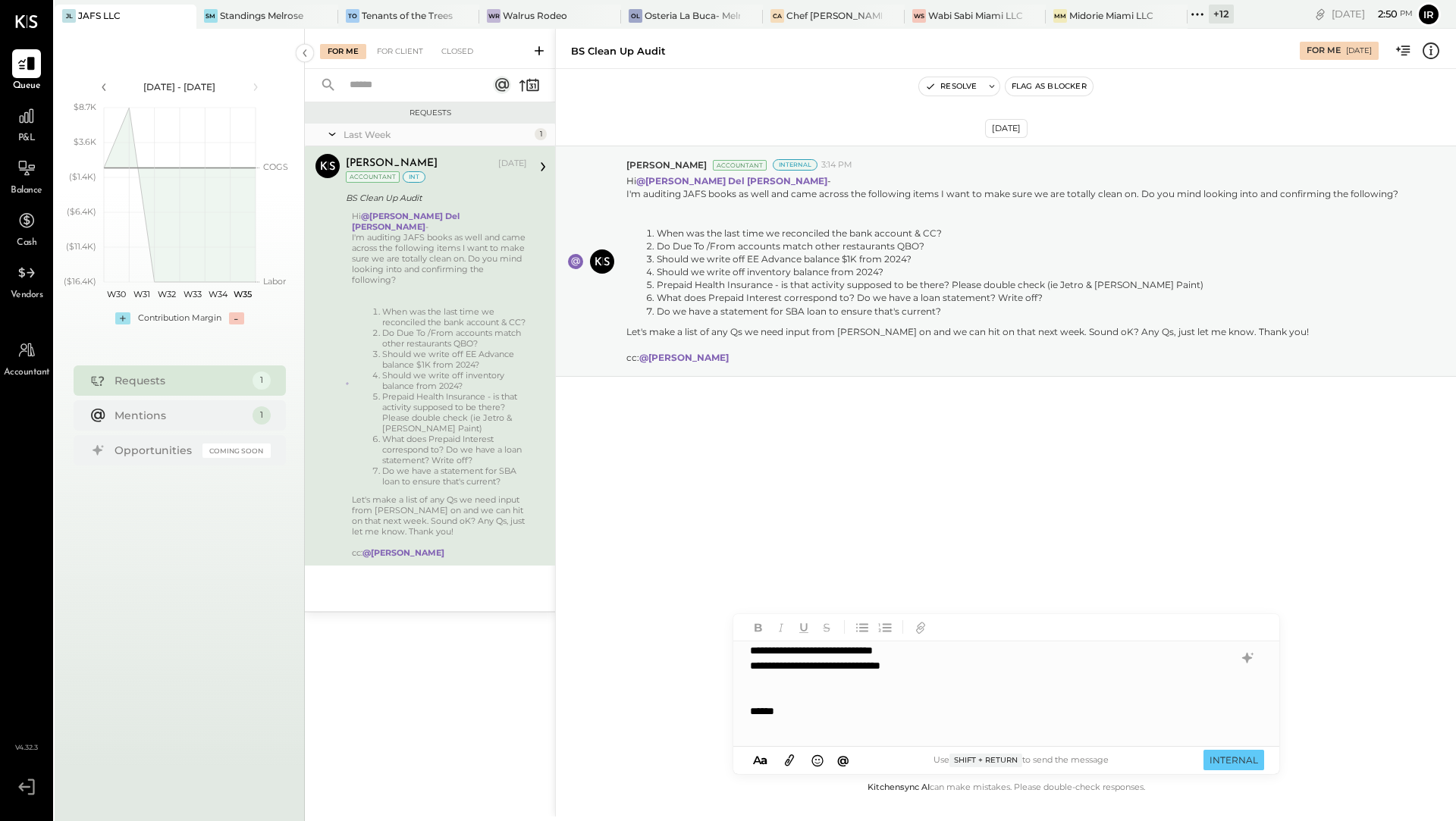
click at [840, 761] on span "@" at bounding box center [843, 760] width 12 height 15
click at [835, 682] on span "[PERSON_NAME]" at bounding box center [879, 683] width 119 height 15
click at [1227, 762] on button "INTERNAL" at bounding box center [1234, 760] width 61 height 20
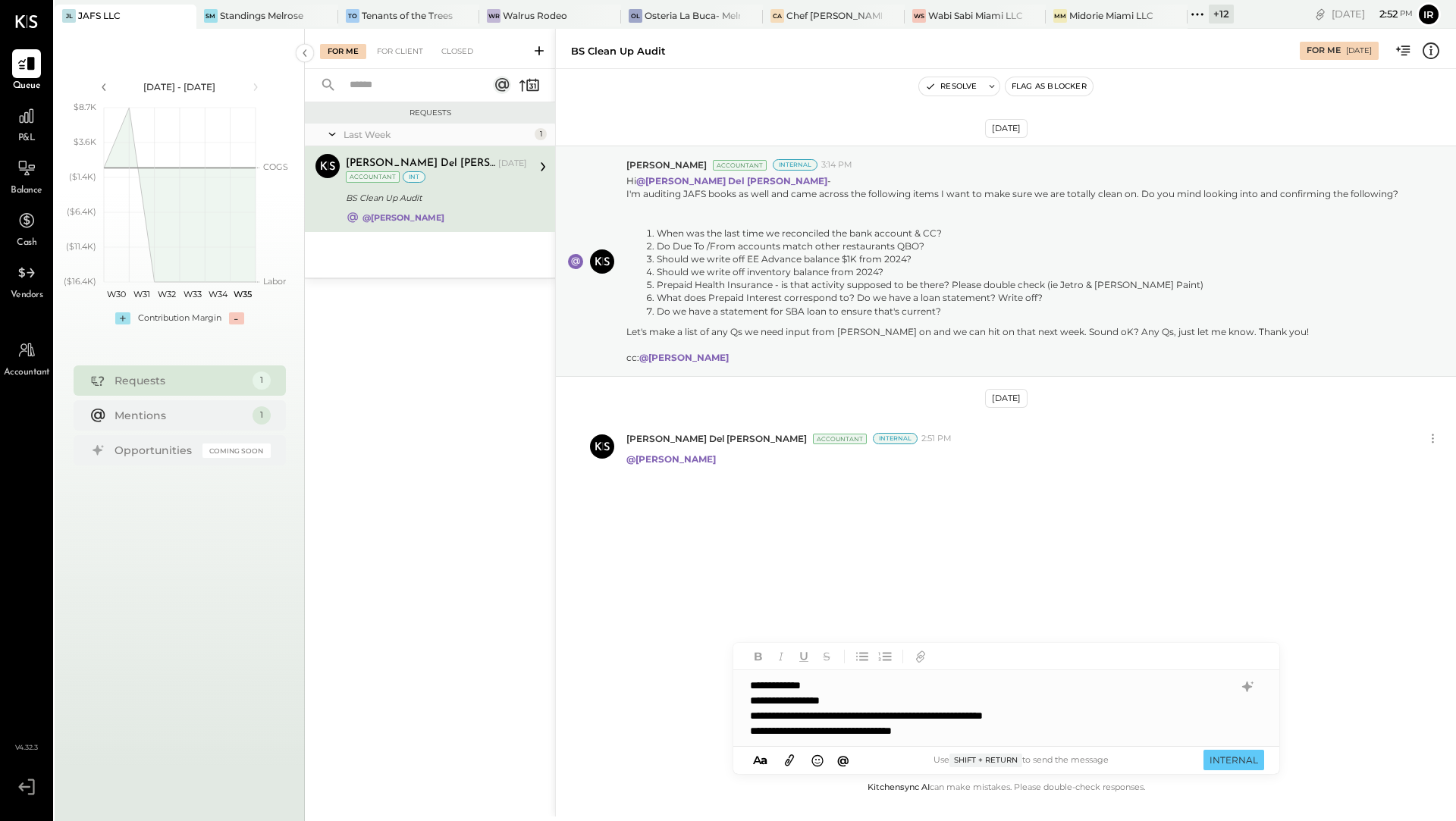
click at [842, 732] on div "**********" at bounding box center [992, 730] width 484 height 15
click at [975, 728] on div "**********" at bounding box center [992, 730] width 484 height 15
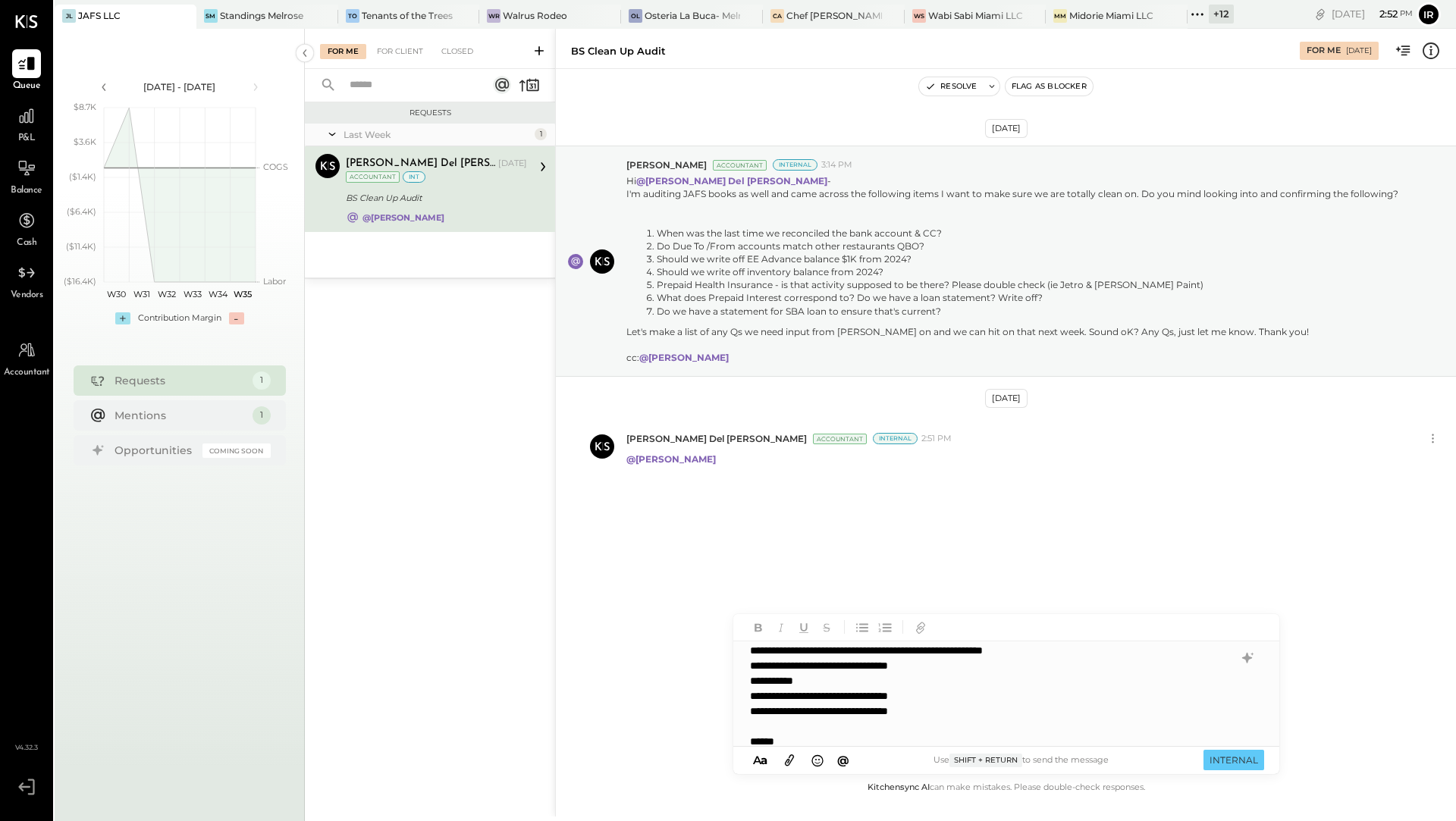
click at [842, 762] on span "@" at bounding box center [843, 760] width 12 height 15
click at [844, 676] on span "[PERSON_NAME]" at bounding box center [879, 683] width 119 height 15
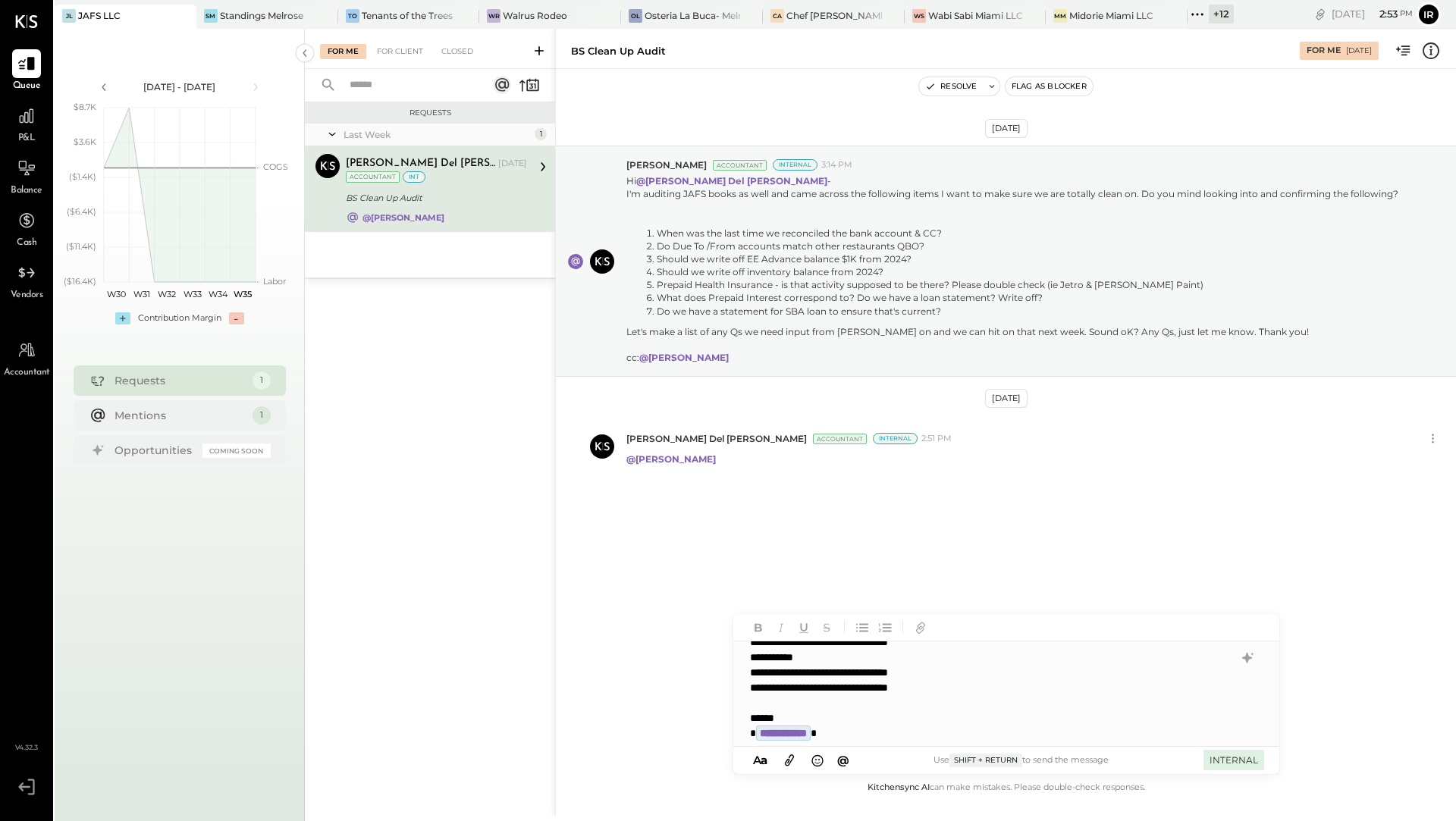
click at [1223, 764] on button "INTERNAL" at bounding box center [1234, 760] width 61 height 20
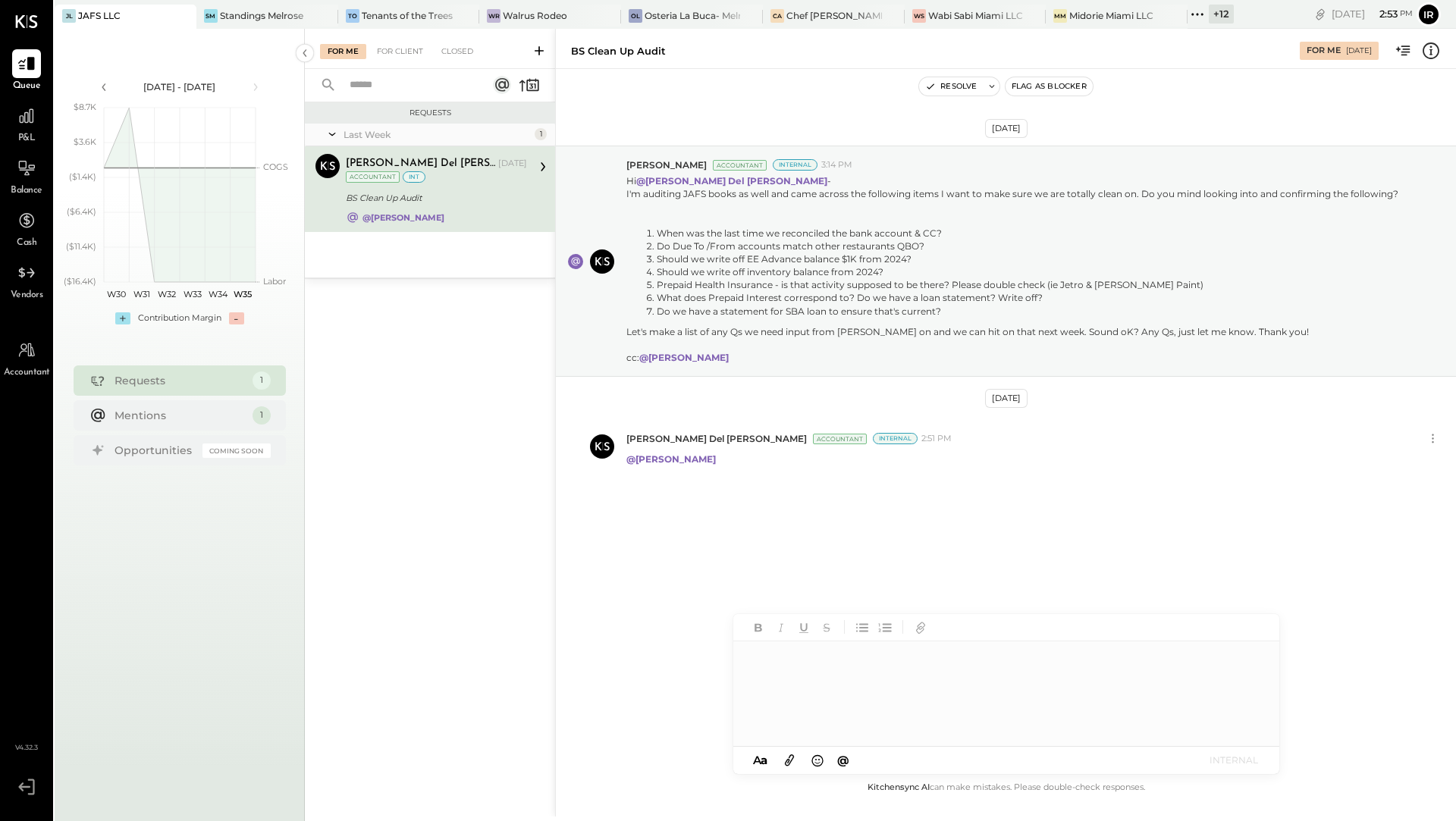
scroll to position [0, 0]
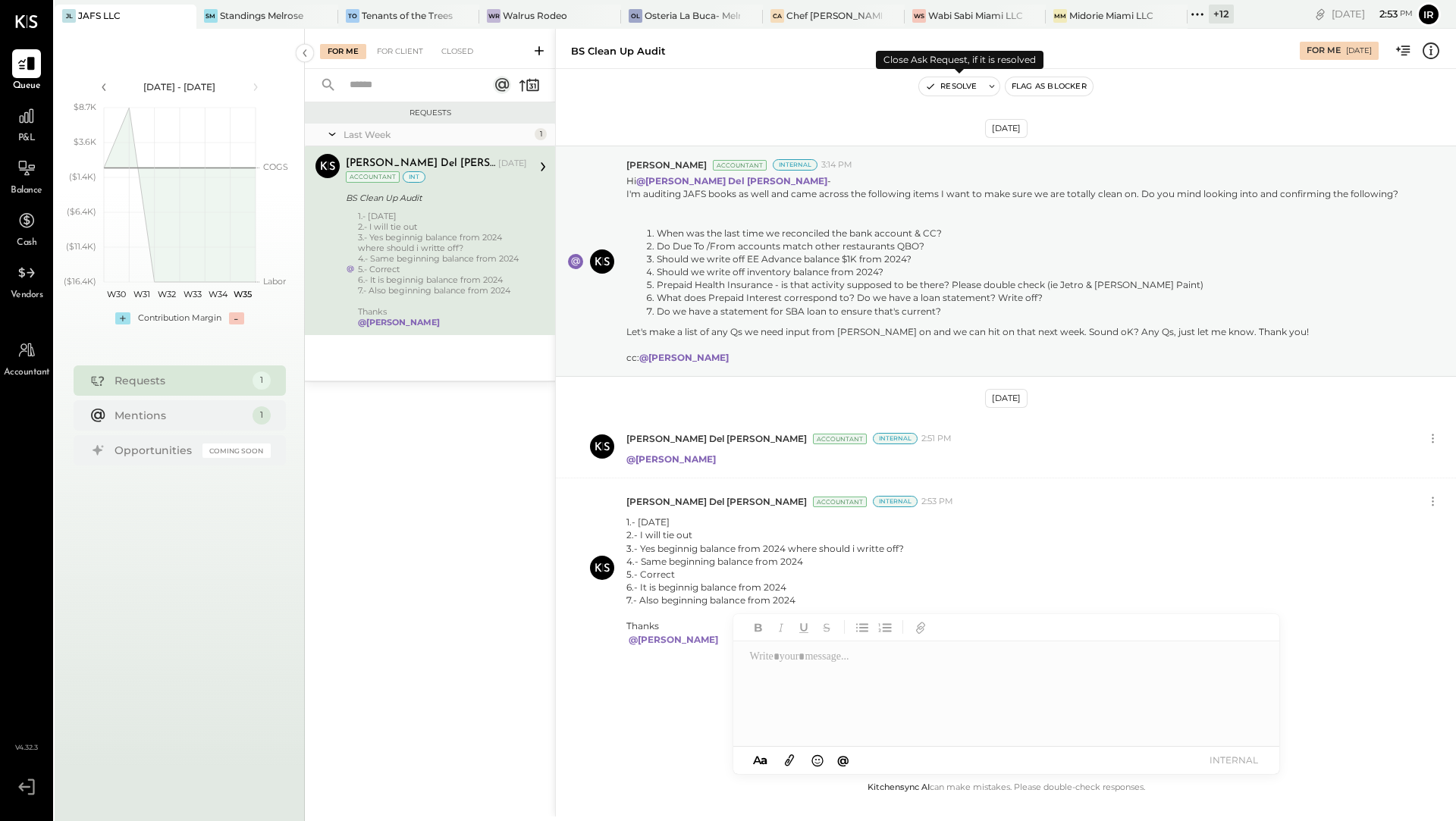
click at [959, 82] on button "Resolve" at bounding box center [951, 86] width 64 height 18
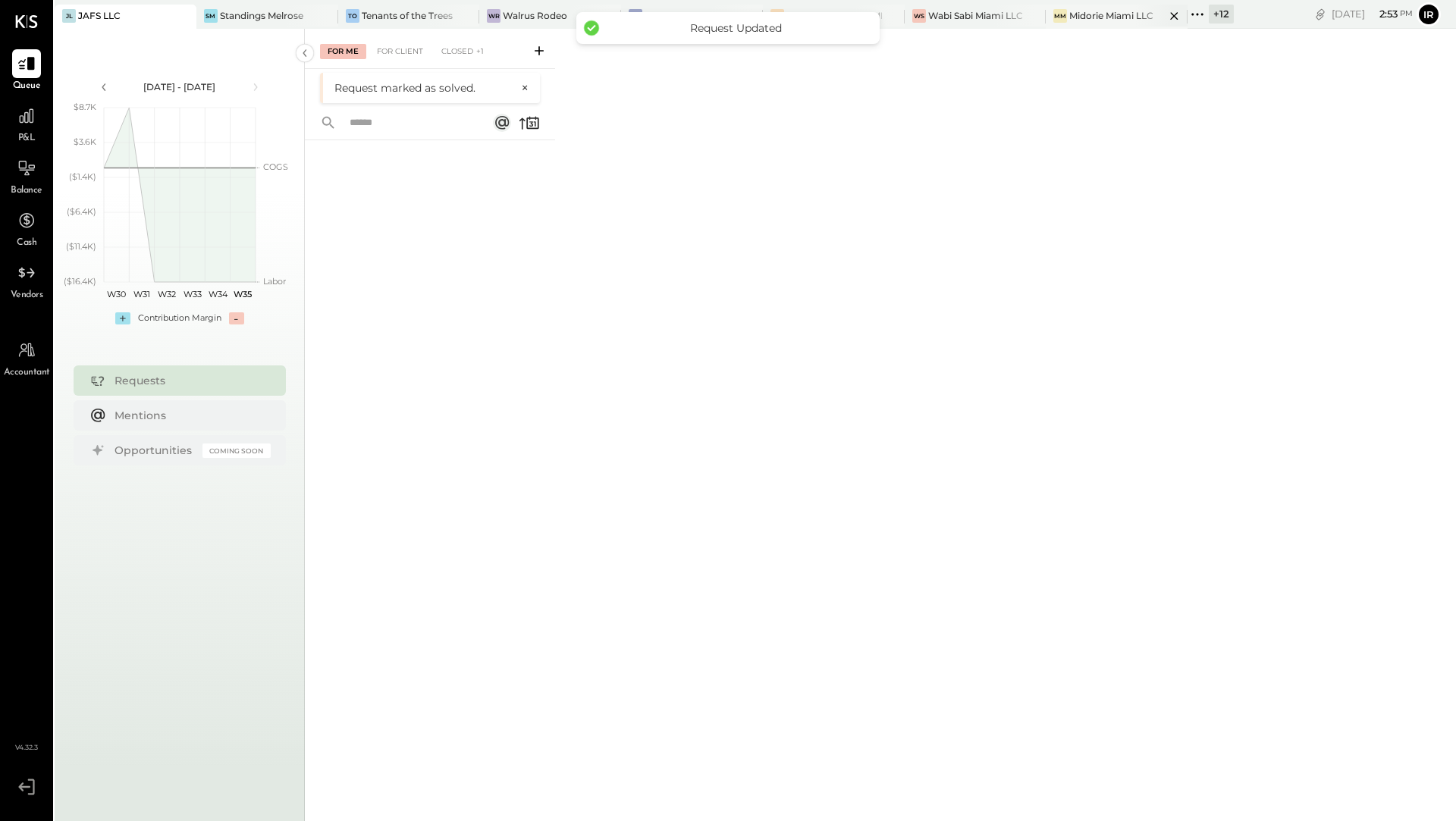
click at [1132, 18] on div "Midorie Miami LLC" at bounding box center [1111, 16] width 84 height 13
